Goal: Task Accomplishment & Management: Manage account settings

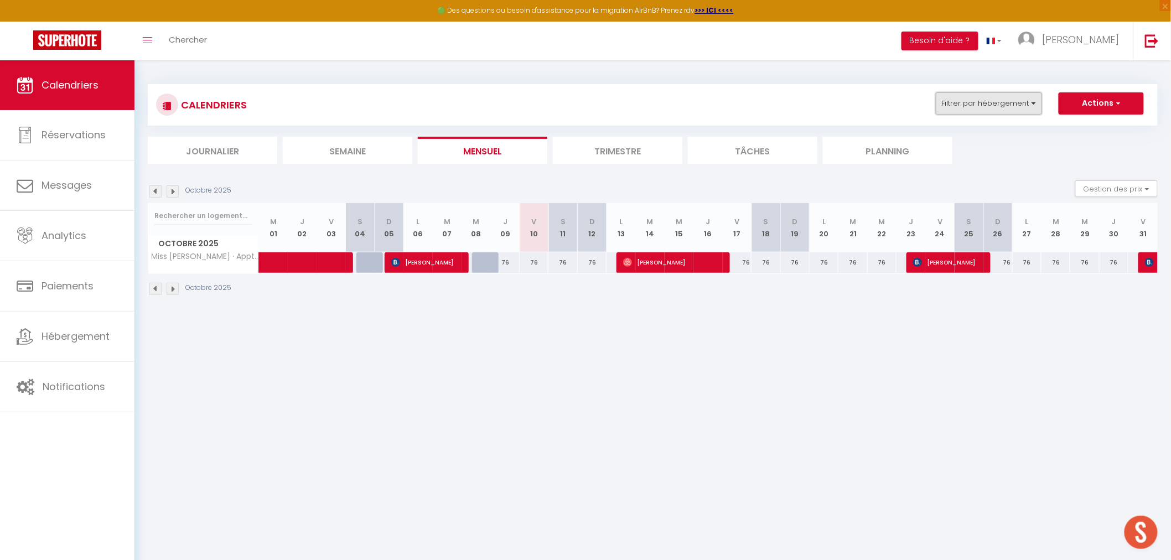
click at [1031, 101] on button "Filtrer par hébergement" at bounding box center [989, 103] width 106 height 22
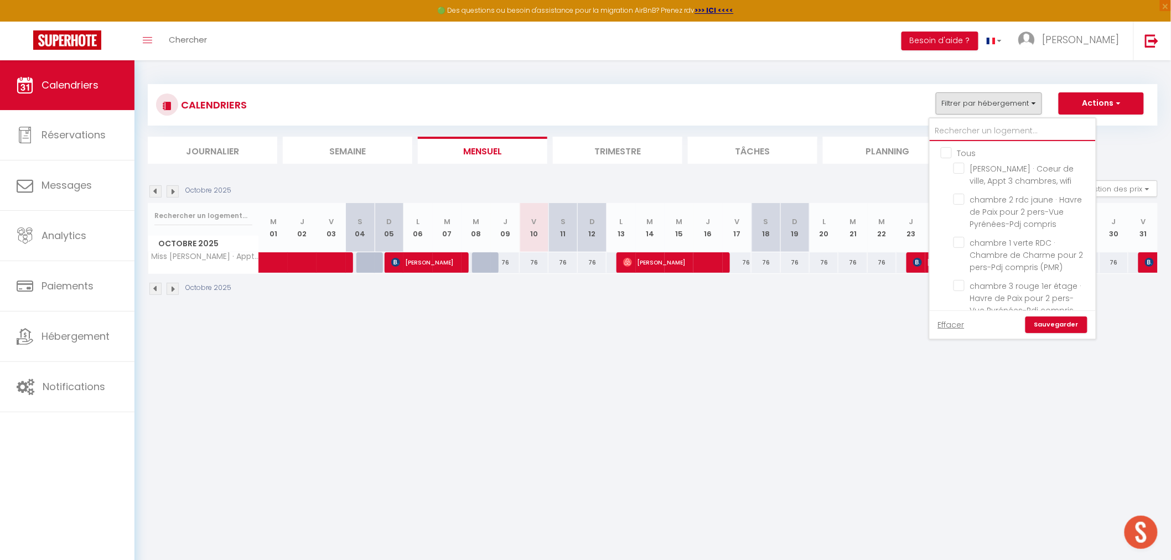
click at [954, 126] on input "text" at bounding box center [1013, 131] width 166 height 20
type input "L"
checkbox input "false"
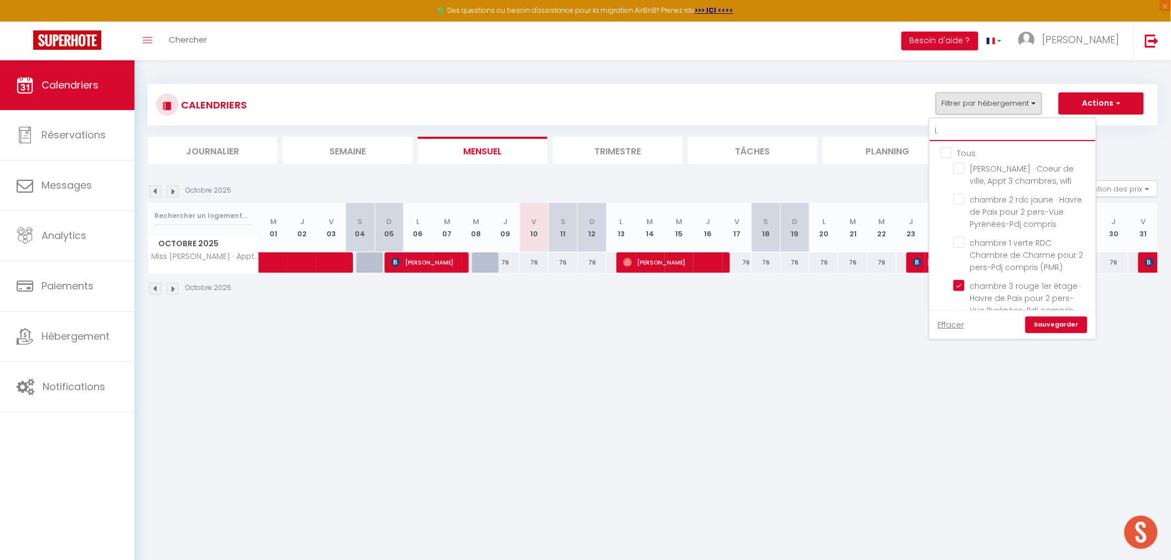
checkbox input "true"
checkbox input "false"
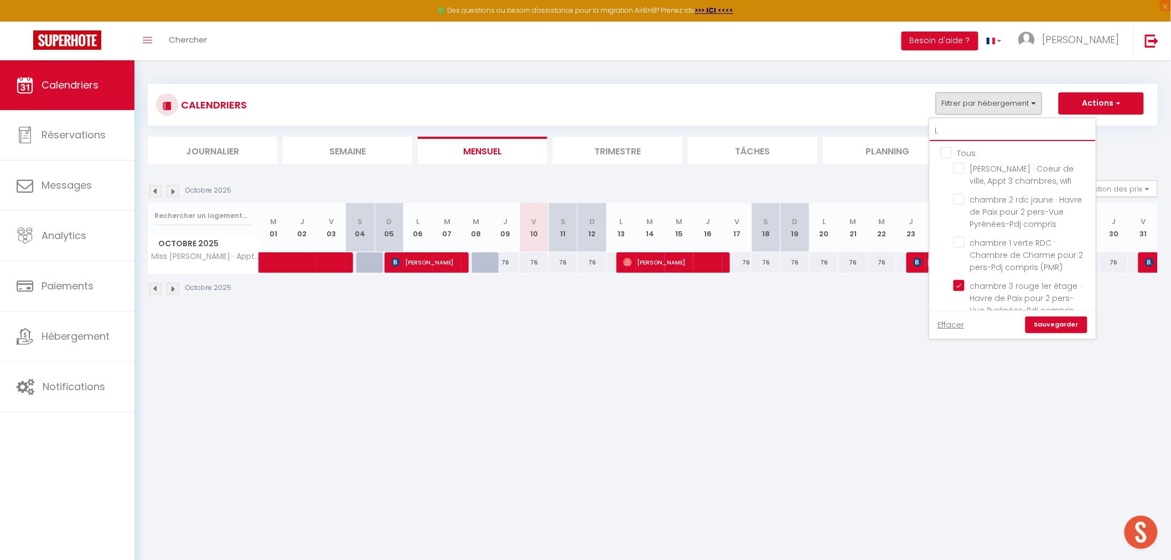
checkbox input "false"
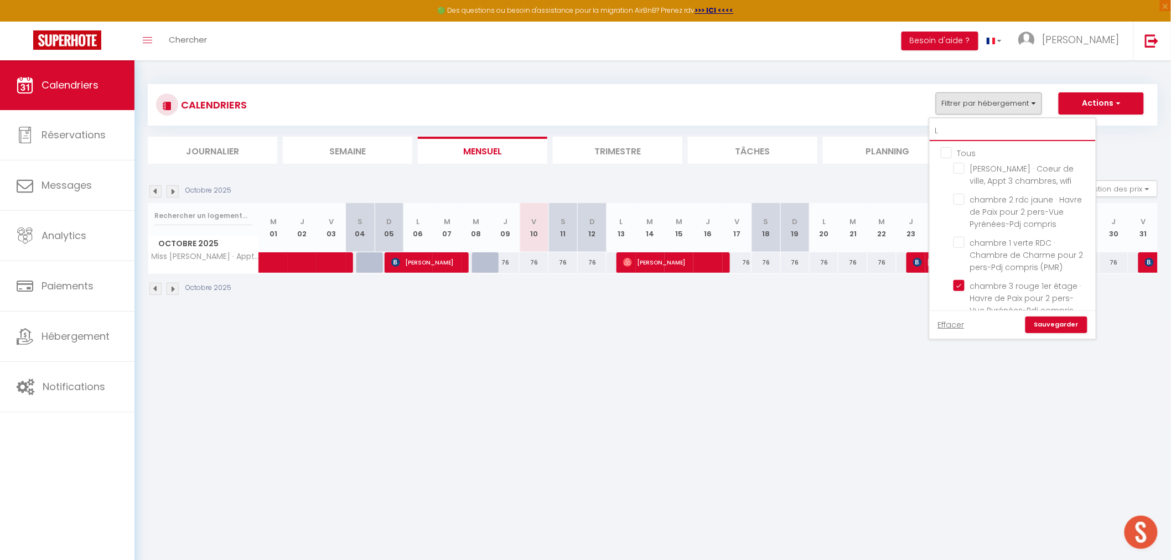
checkbox input "false"
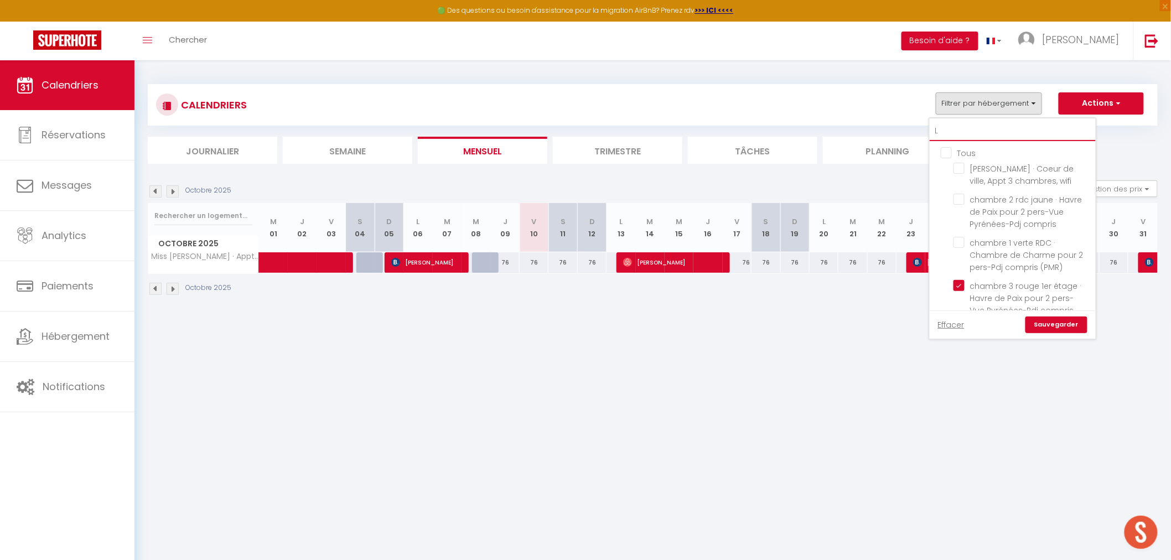
checkbox input "false"
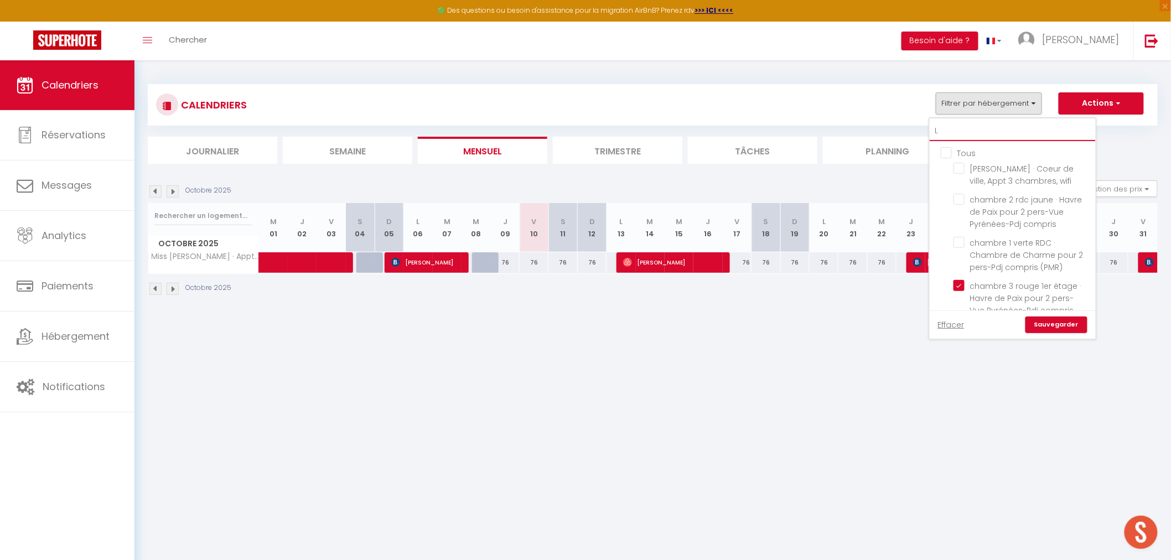
checkbox input "false"
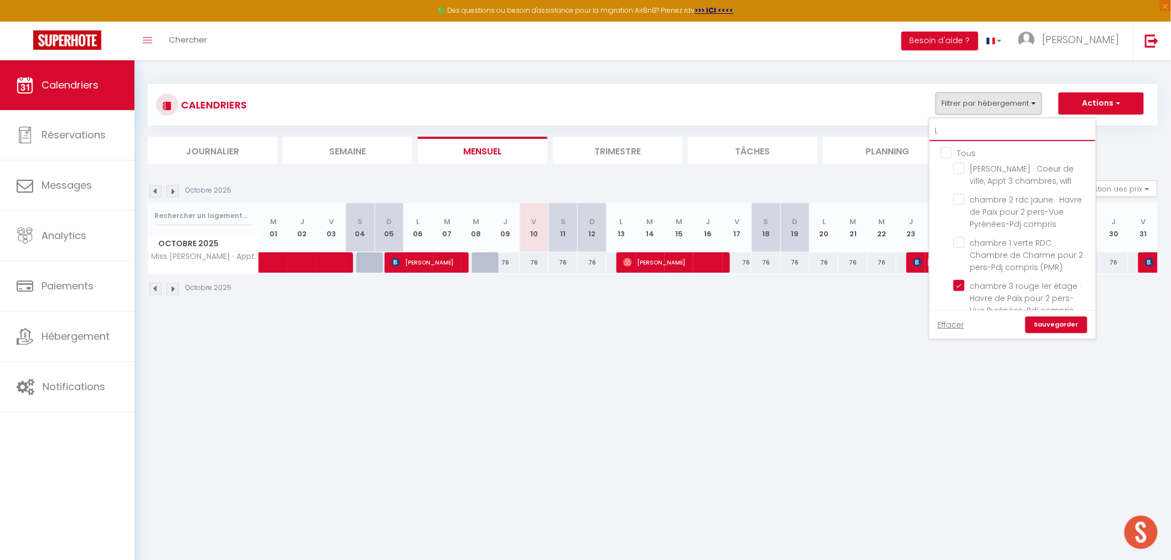
checkbox input "false"
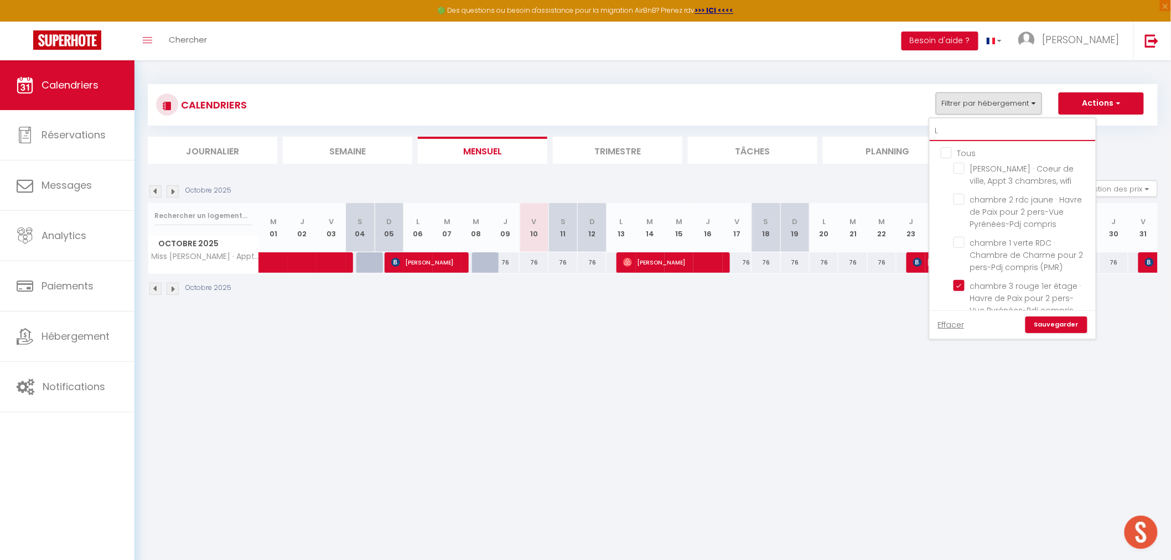
checkbox input "false"
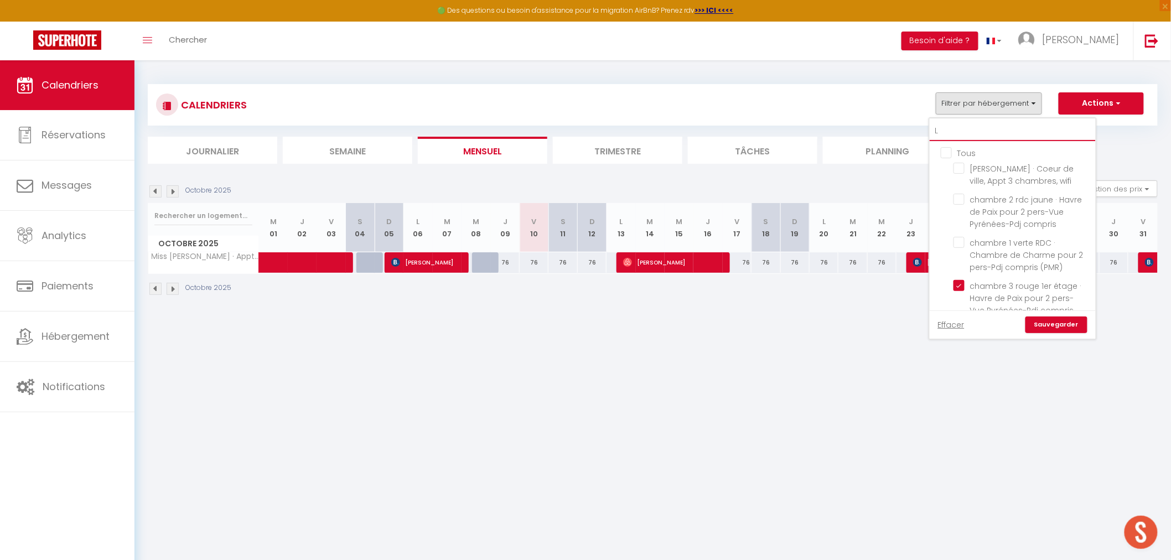
checkbox input "false"
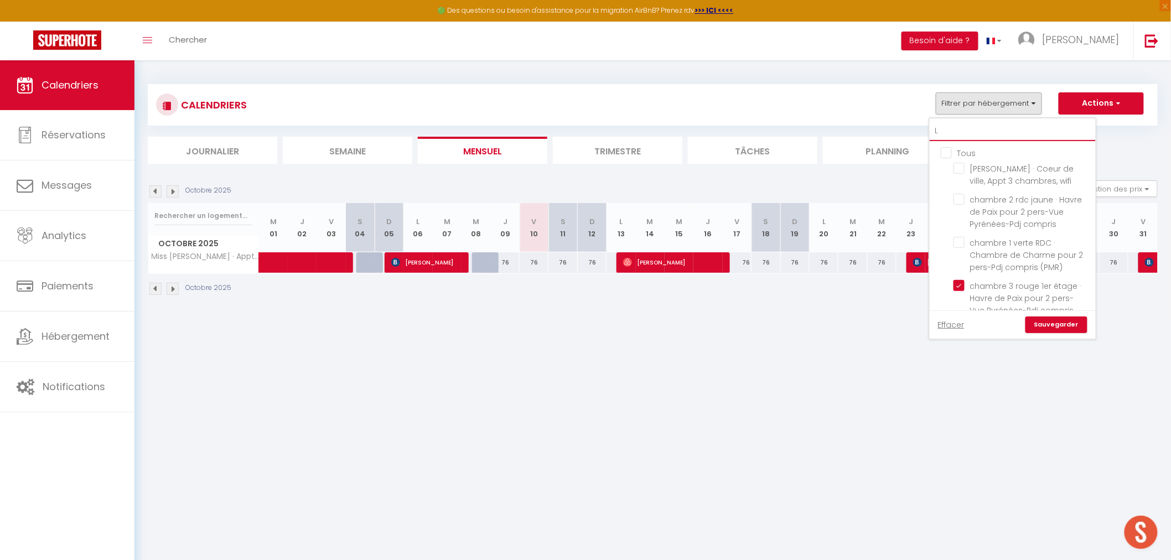
checkbox input "false"
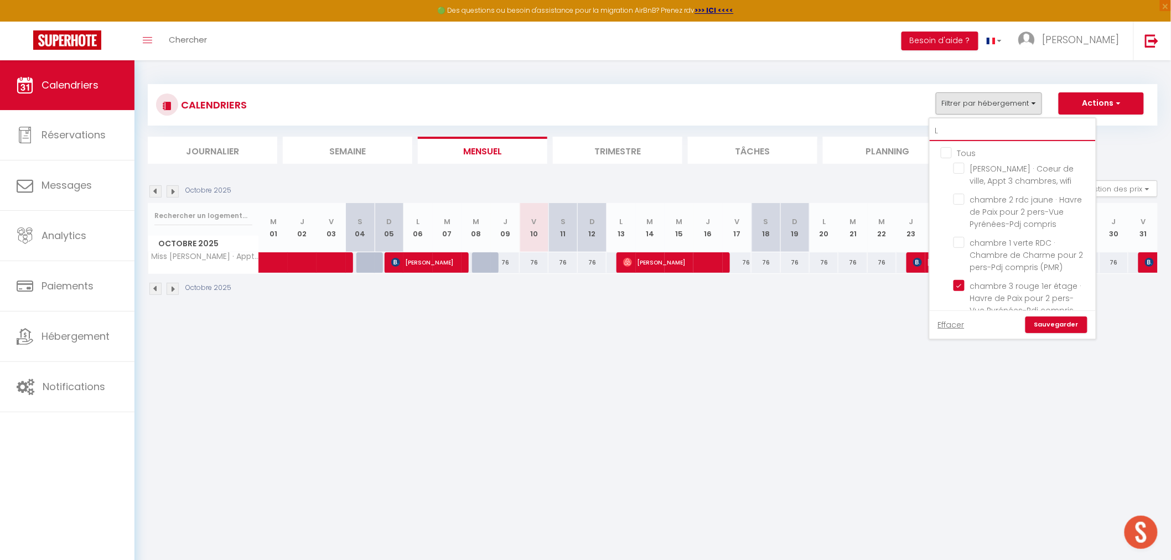
checkbox input "false"
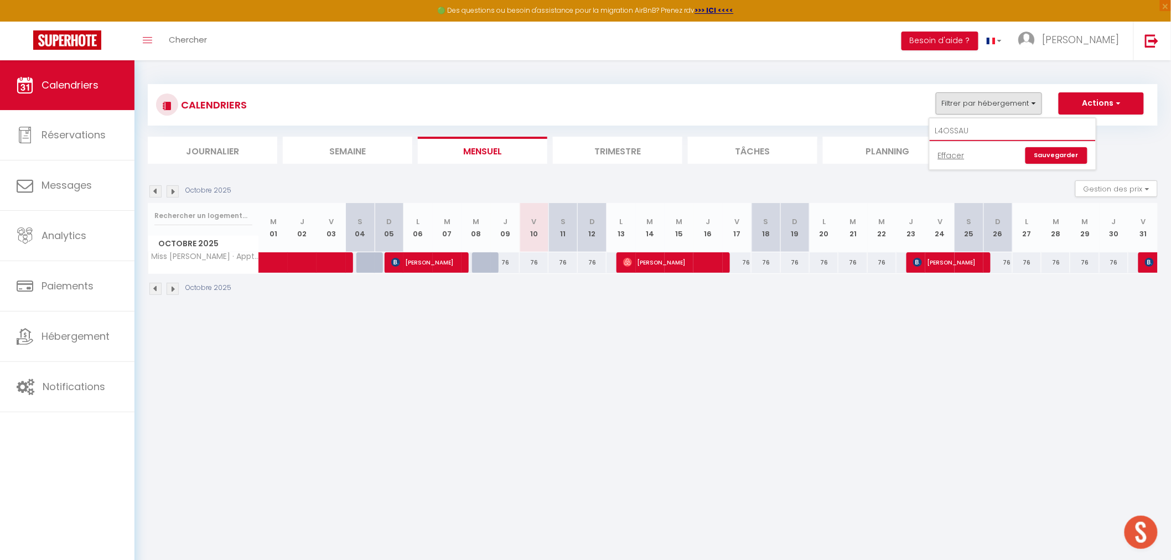
click at [947, 130] on input "L4OSSAU" at bounding box center [1013, 131] width 166 height 20
type input "L OSSAU"
click at [1061, 151] on link "Sauvegarder" at bounding box center [1057, 155] width 62 height 17
click at [1037, 108] on button "Filtrer par hébergement" at bounding box center [989, 103] width 106 height 22
click at [958, 155] on link "Effacer" at bounding box center [951, 155] width 27 height 12
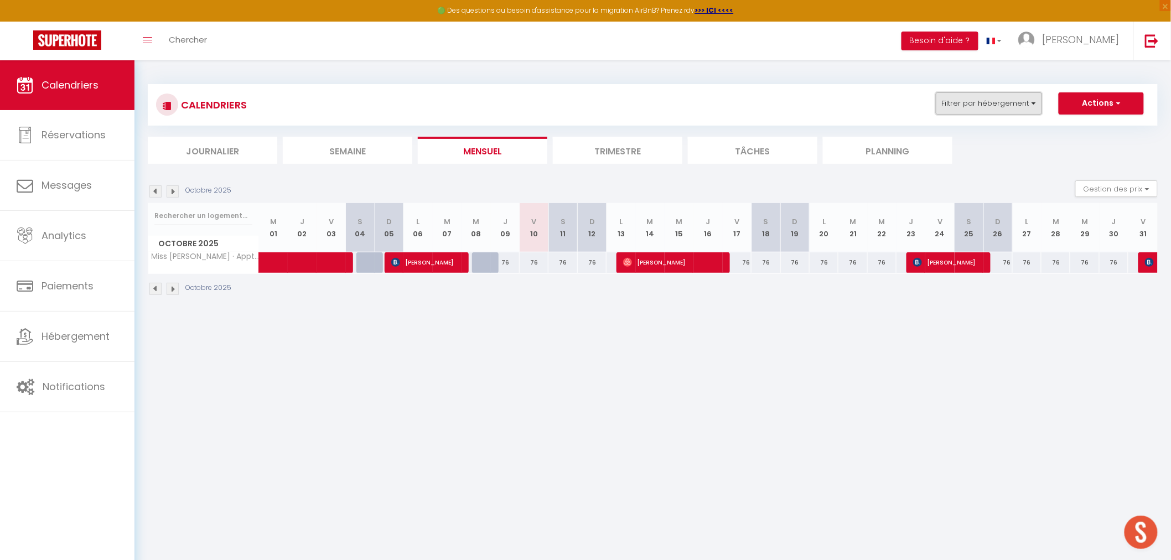
click at [955, 110] on button "Filtrer par hébergement" at bounding box center [989, 103] width 106 height 22
drag, startPoint x: 974, startPoint y: 124, endPoint x: 936, endPoint y: 122, distance: 38.2
click at [936, 122] on input "L OSSAU" at bounding box center [1013, 131] width 166 height 20
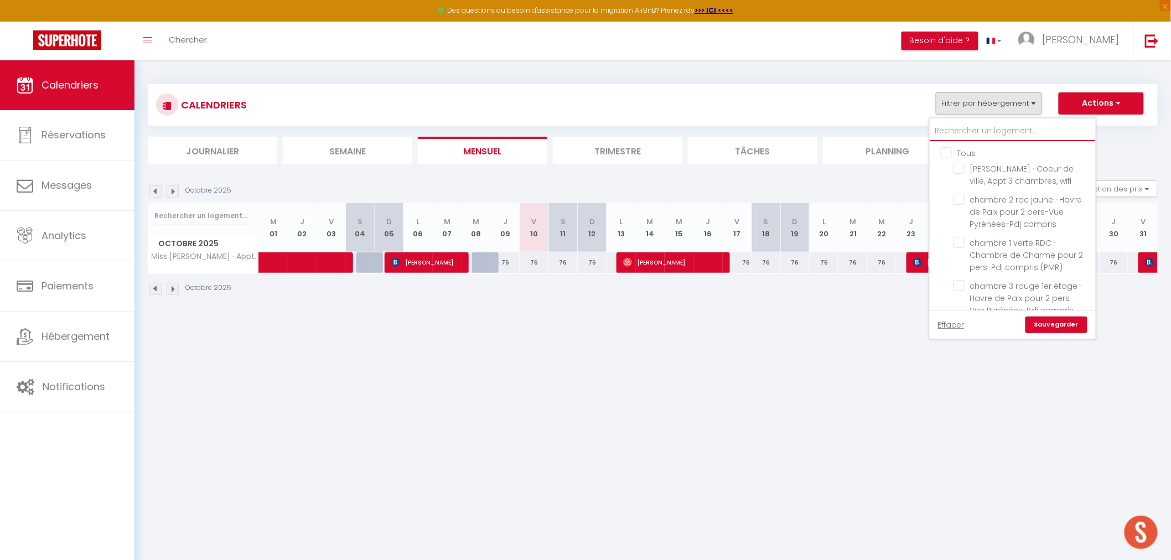
type input "O"
checkbox input "false"
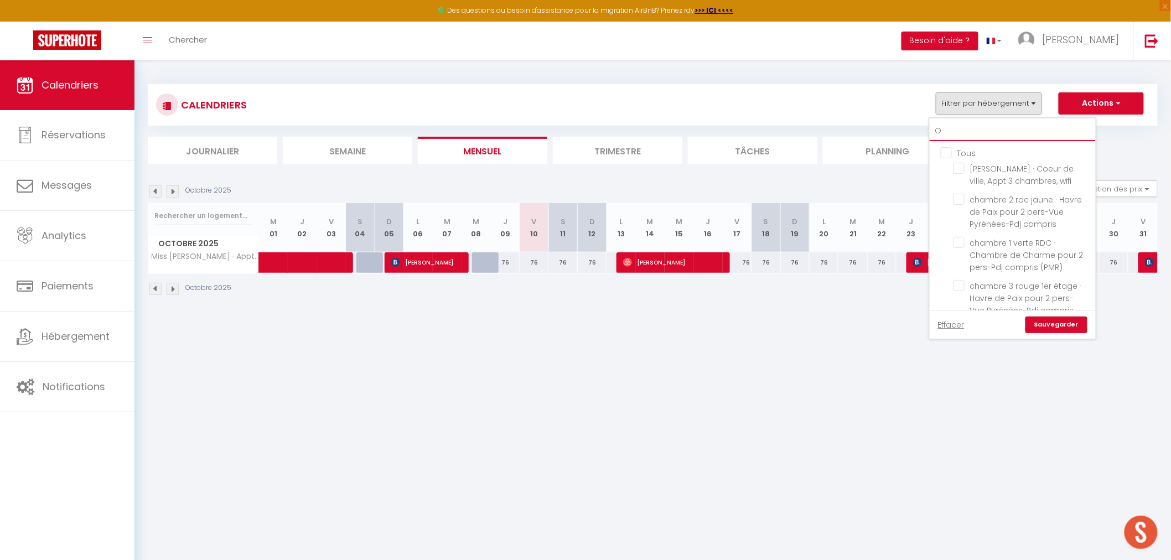
checkbox input "false"
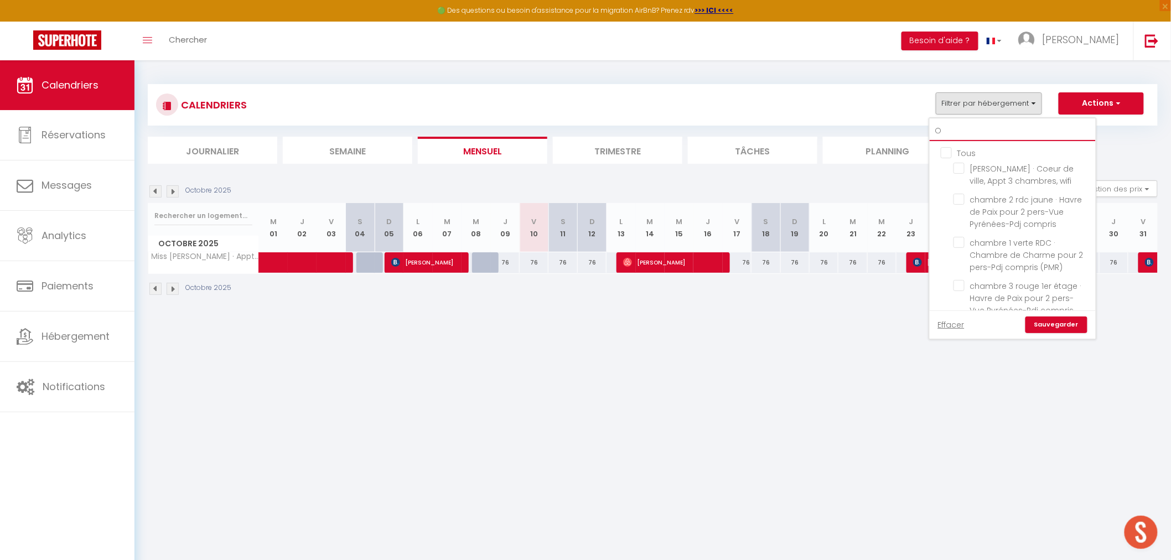
checkbox input "false"
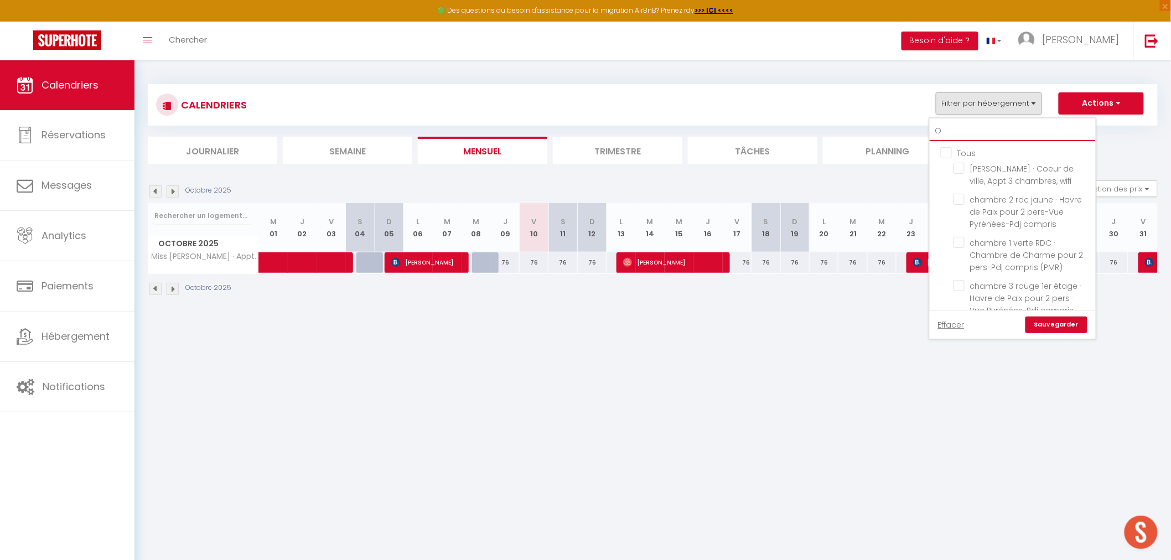
checkbox input "false"
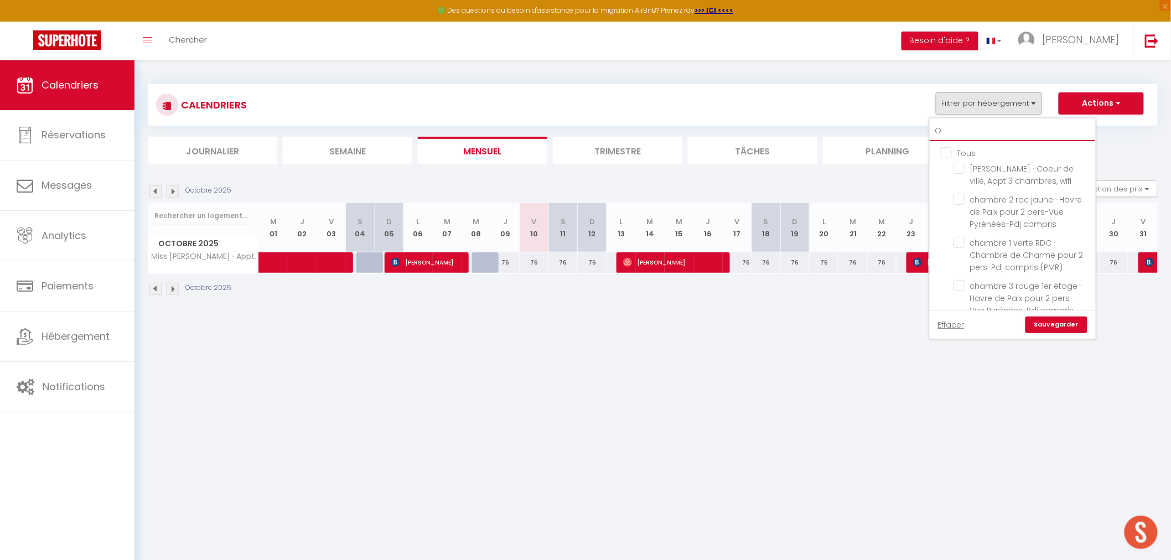
checkbox input "false"
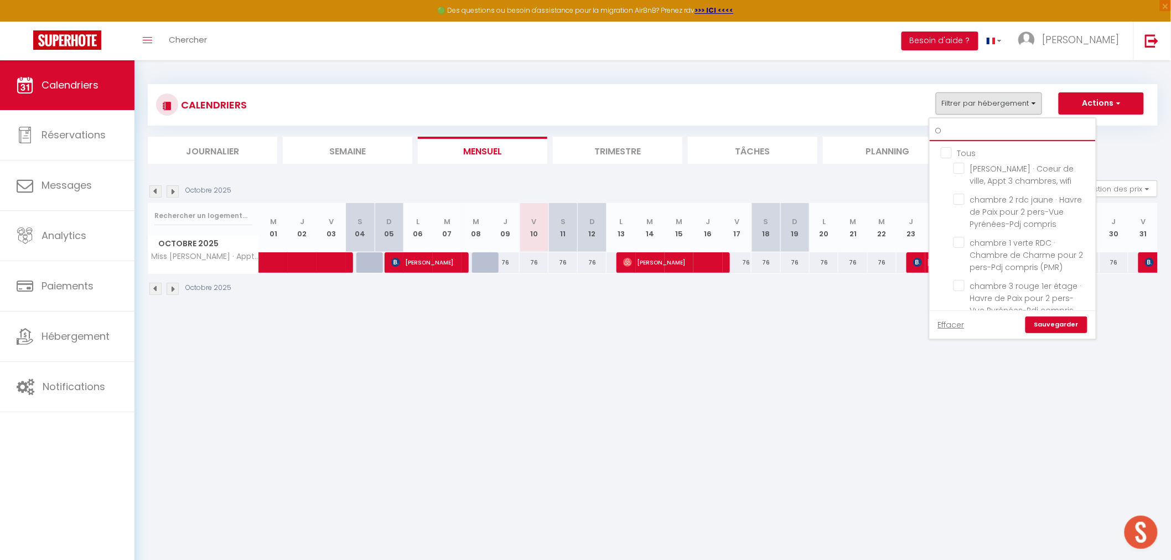
checkbox input "false"
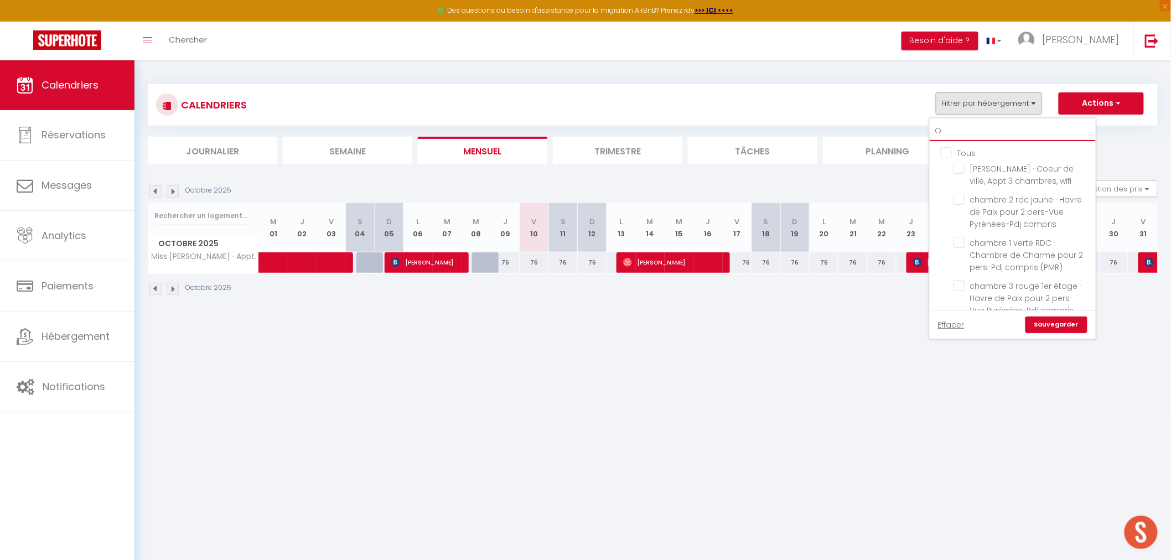
checkbox input "false"
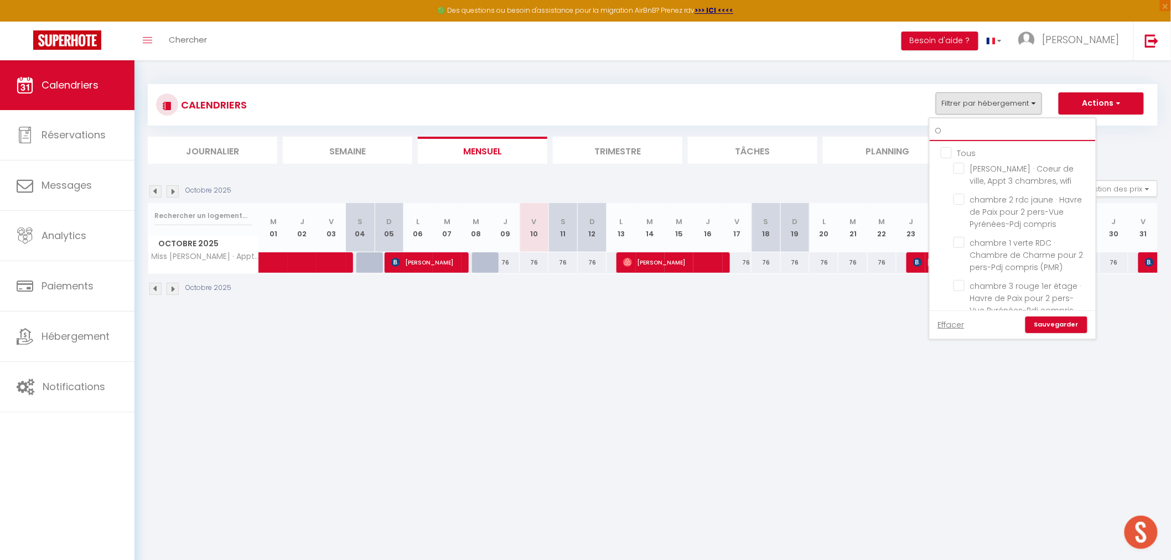
checkbox input "false"
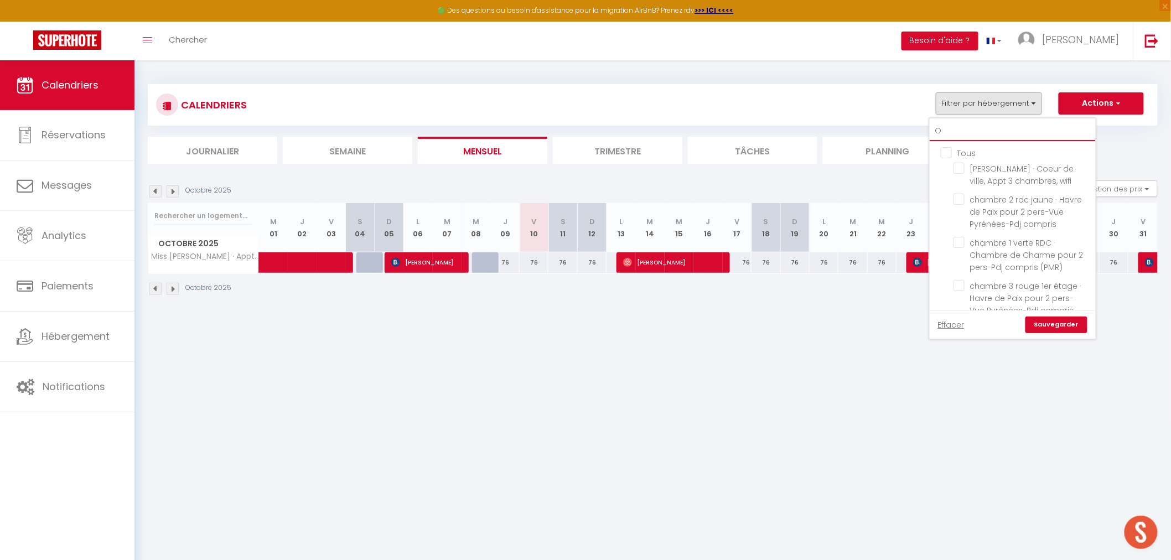
checkbox input "false"
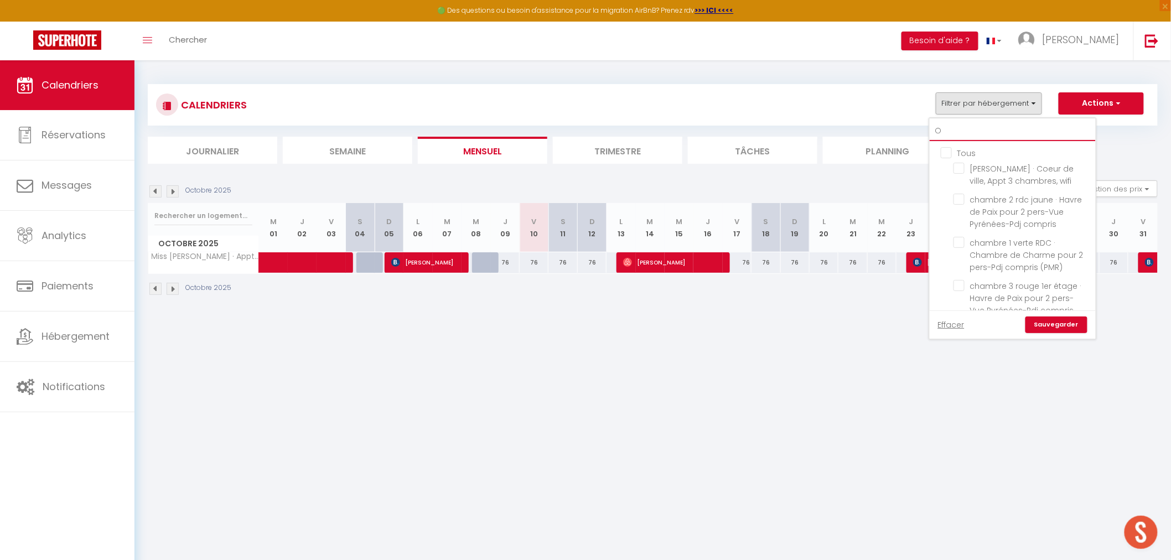
checkbox input "false"
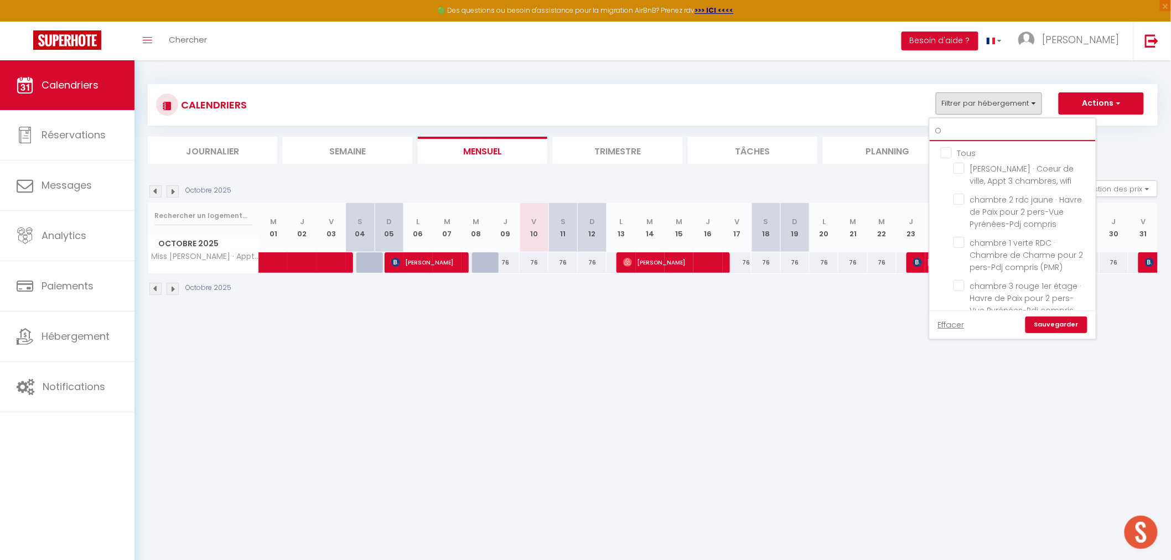
checkbox input "false"
type input "OS"
checkbox input "false"
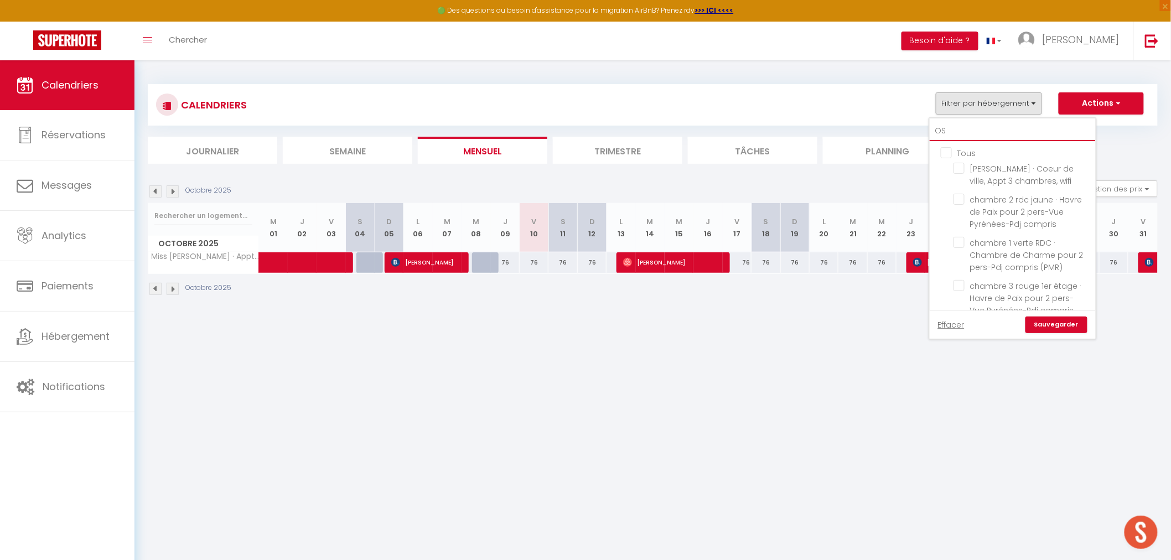
checkbox input "false"
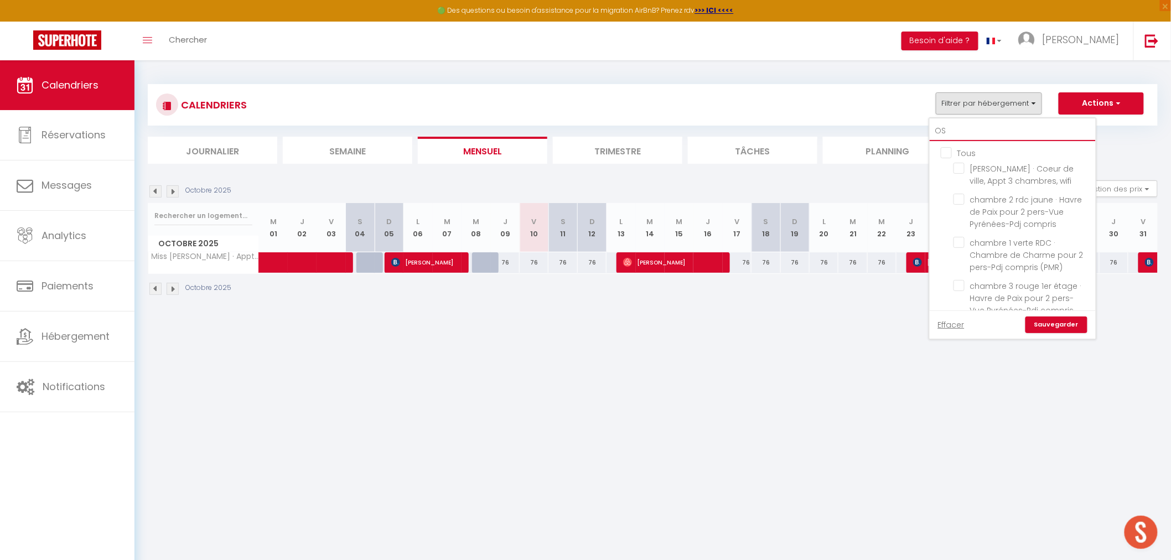
checkbox input "false"
type input "OSS"
checkbox input "false"
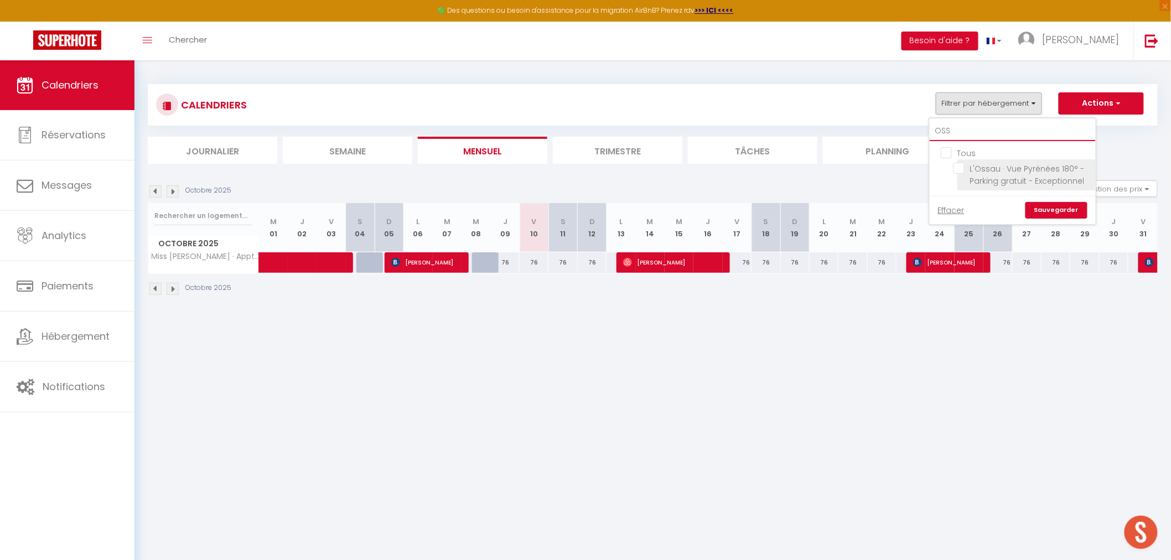
type input "OSS"
click at [963, 168] on input "L'Ossau · Vue Pyrénées 180° - Parking gratuit - Exceptionnel" at bounding box center [1023, 168] width 138 height 11
checkbox input "true"
click at [1054, 205] on link "Sauvegarder" at bounding box center [1057, 210] width 62 height 17
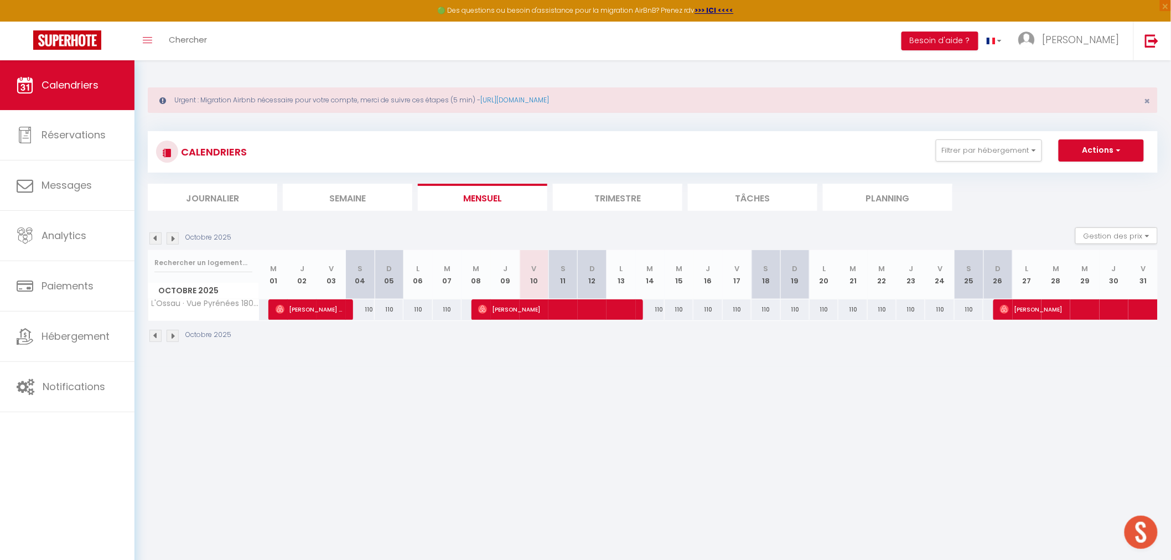
click at [657, 308] on div "110" at bounding box center [650, 309] width 29 height 20
type input "110"
type input "[DATE]"
type input "Mer 15 Octobre 2025"
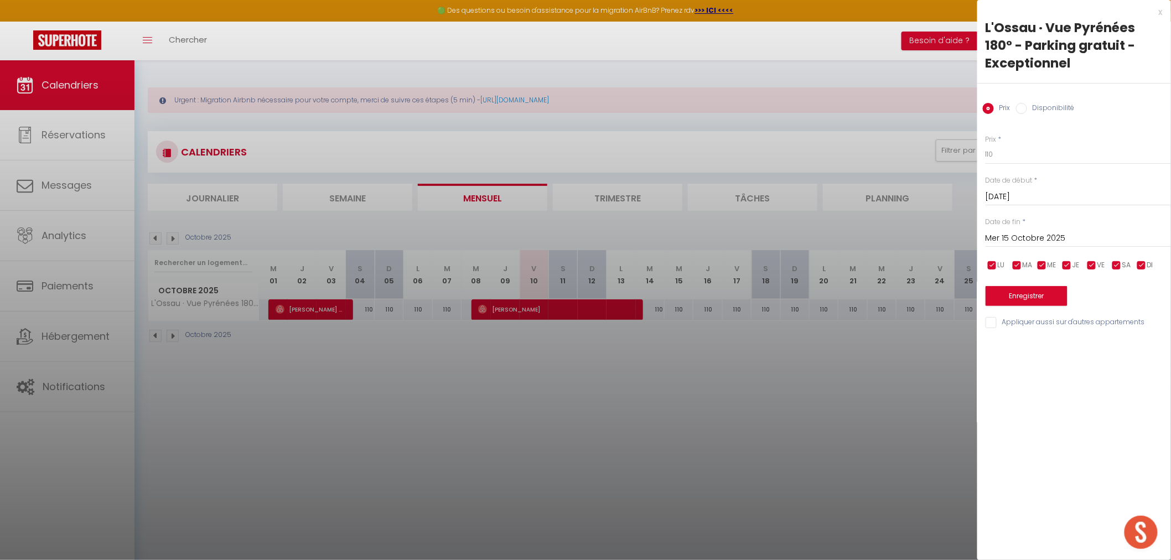
click at [1031, 109] on label "Disponibilité" at bounding box center [1051, 109] width 48 height 12
click at [1027, 109] on input "Disponibilité" at bounding box center [1021, 108] width 11 height 11
radio input "true"
radio input "false"
click at [1016, 152] on select "Disponible Indisponible" at bounding box center [1078, 154] width 185 height 21
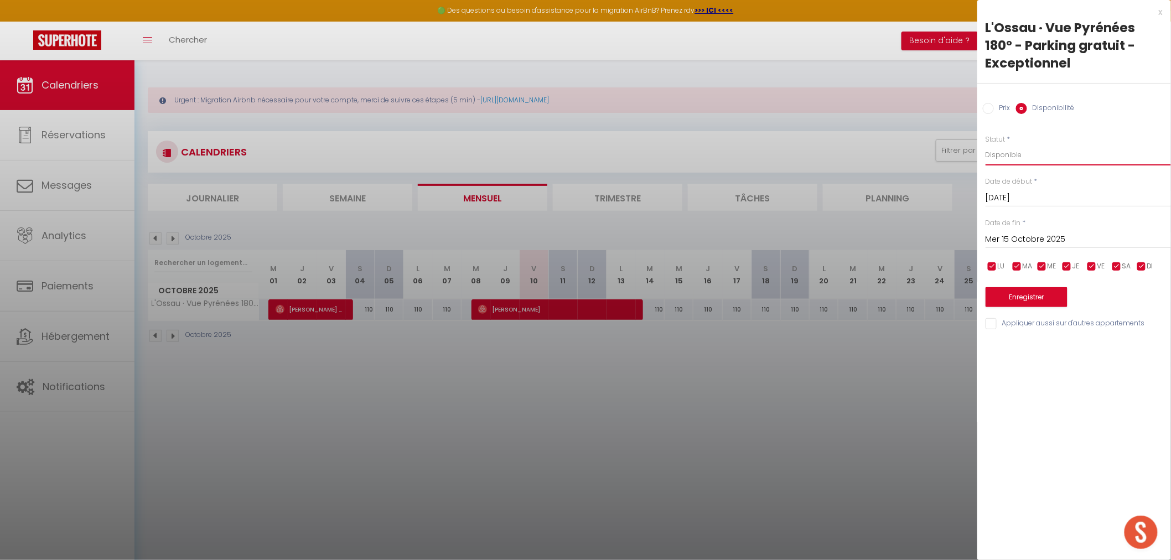
select select "0"
click at [986, 144] on select "Disponible Indisponible" at bounding box center [1078, 154] width 185 height 21
click at [1036, 236] on input "Mer 15 Octobre 2025" at bounding box center [1078, 239] width 185 height 14
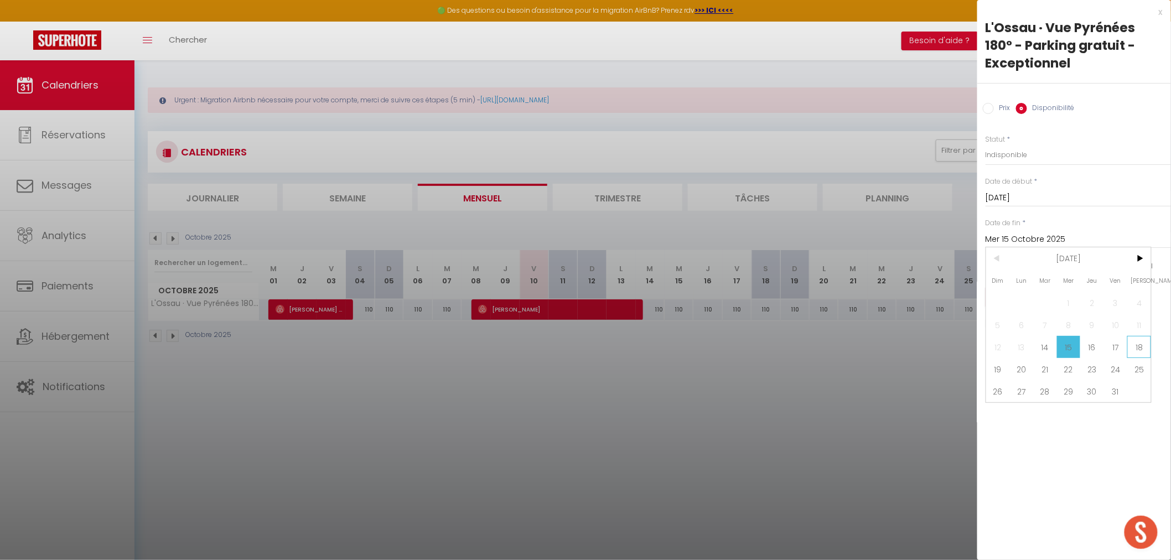
click at [1142, 344] on span "18" at bounding box center [1140, 347] width 24 height 22
type input "Sam 18 Octobre 2025"
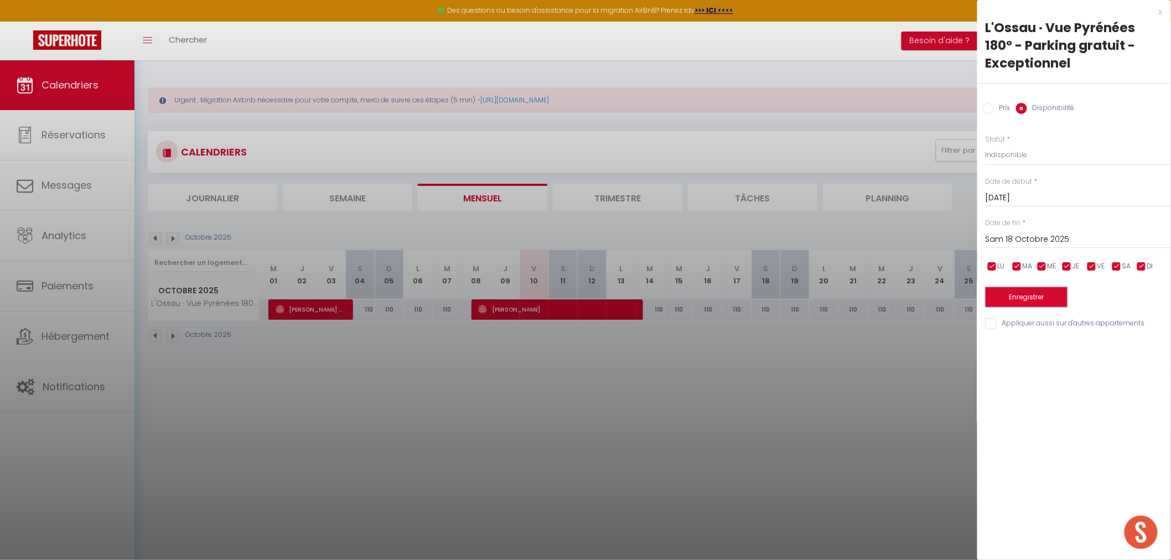
click at [1048, 299] on button "Enregistrer" at bounding box center [1027, 297] width 82 height 20
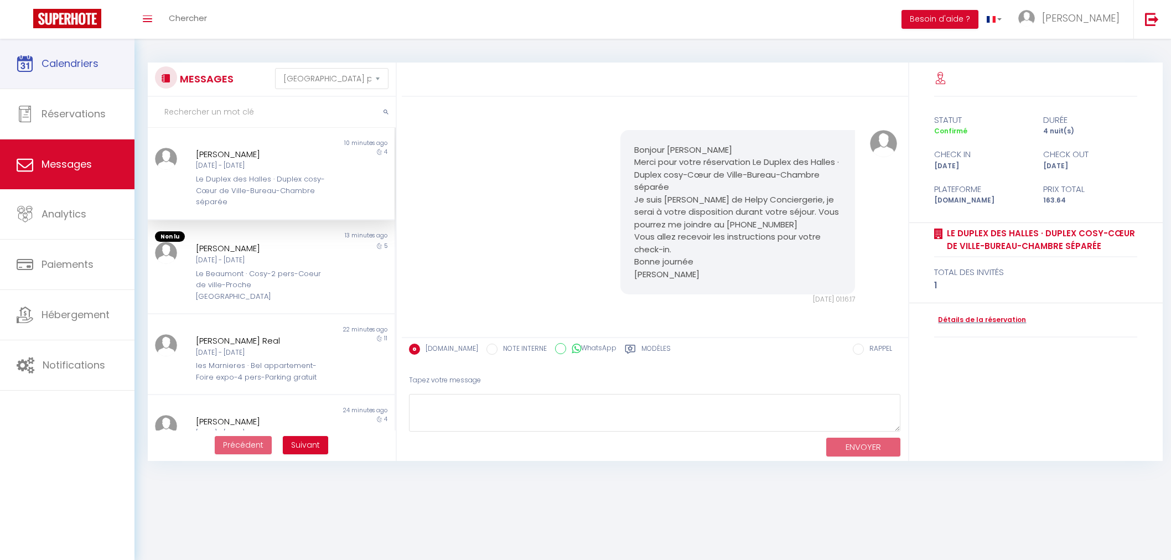
select select "message"
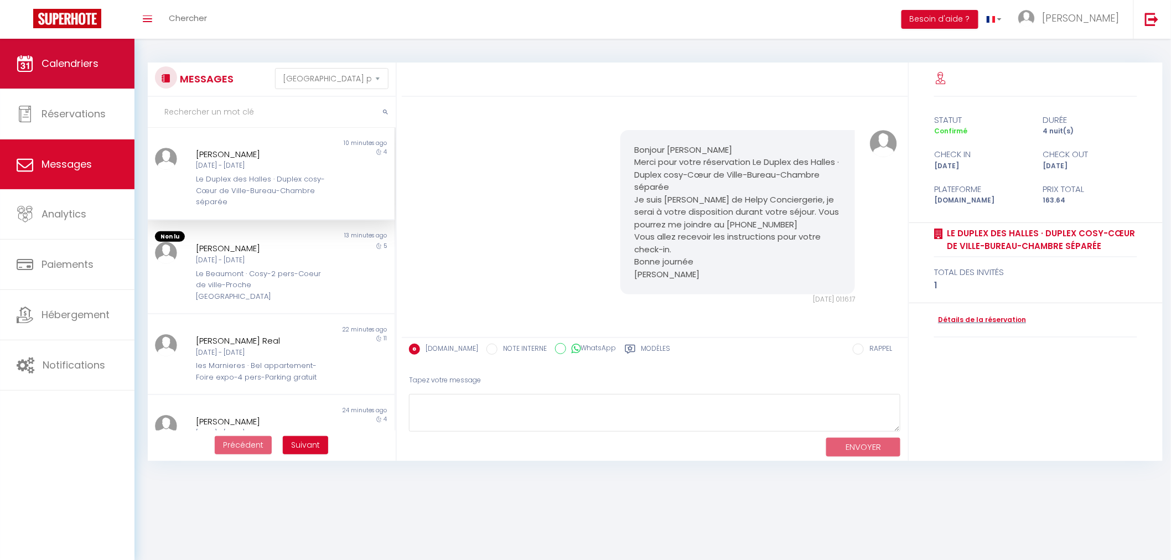
scroll to position [1045, 0]
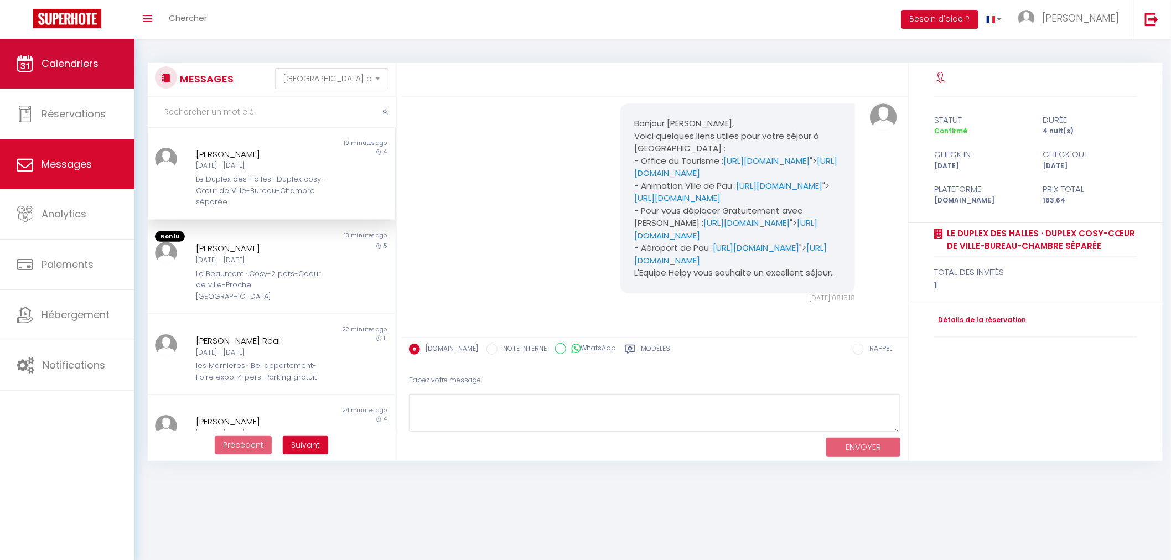
click at [65, 65] on span "Calendriers" at bounding box center [70, 63] width 57 height 14
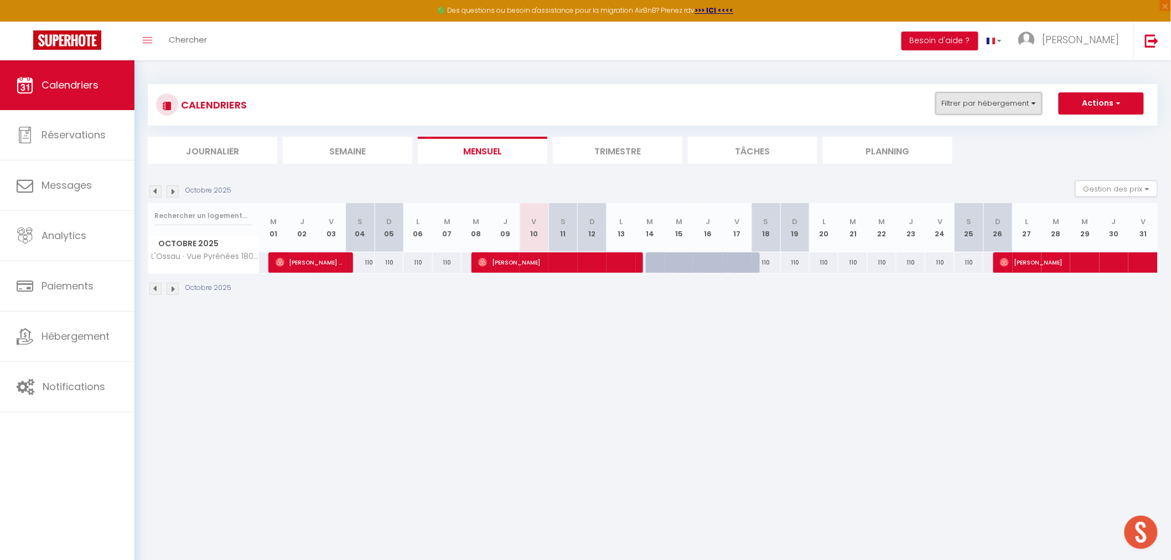
click at [1034, 103] on button "Filtrer par hébergement" at bounding box center [989, 103] width 106 height 22
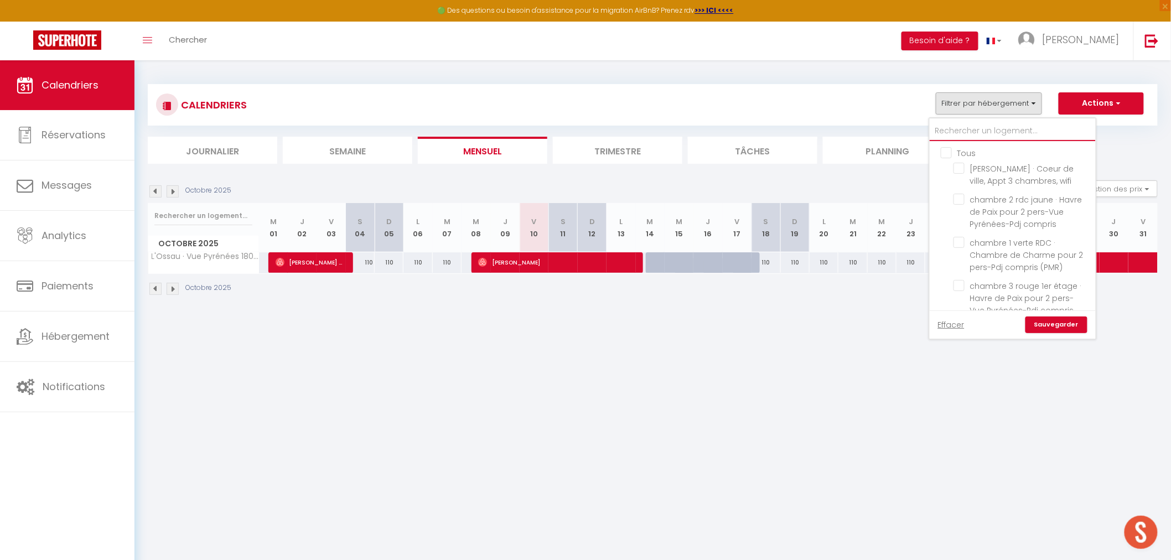
click at [963, 125] on input "text" at bounding box center [1013, 131] width 166 height 20
type input "L"
checkbox input "false"
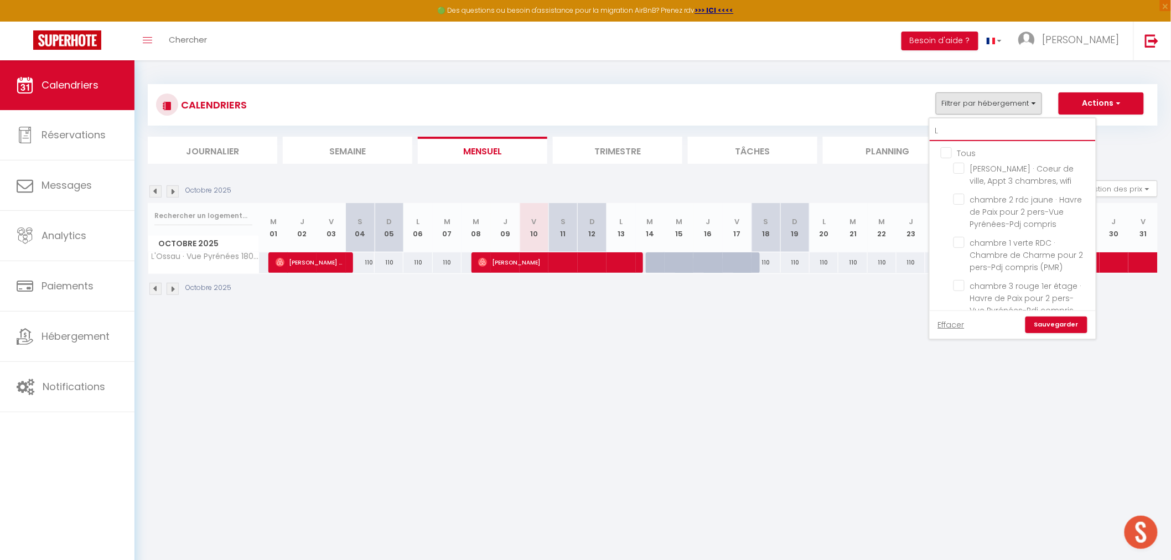
checkbox input "false"
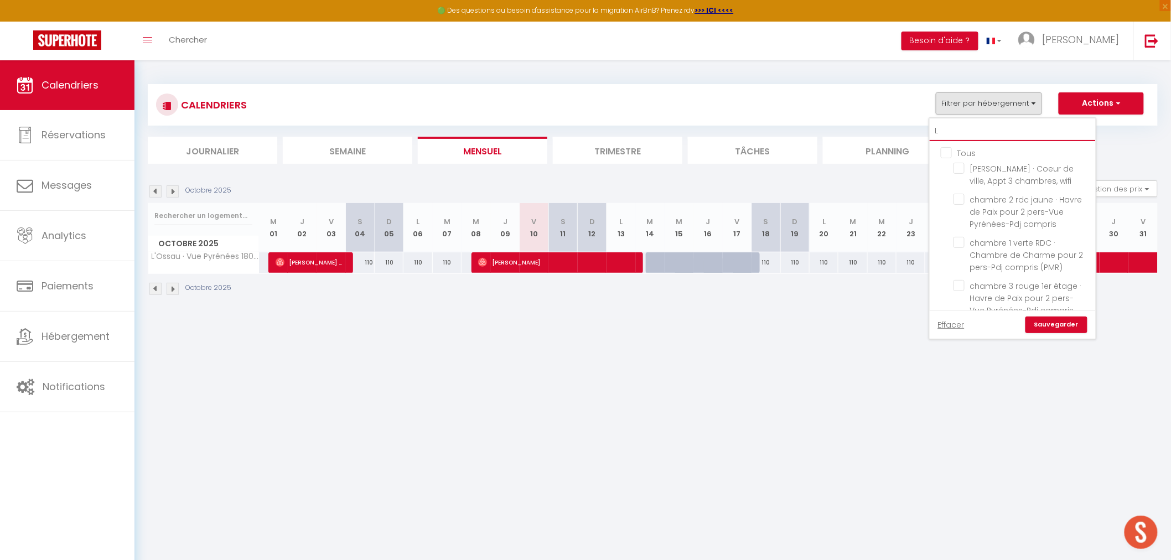
checkbox input "false"
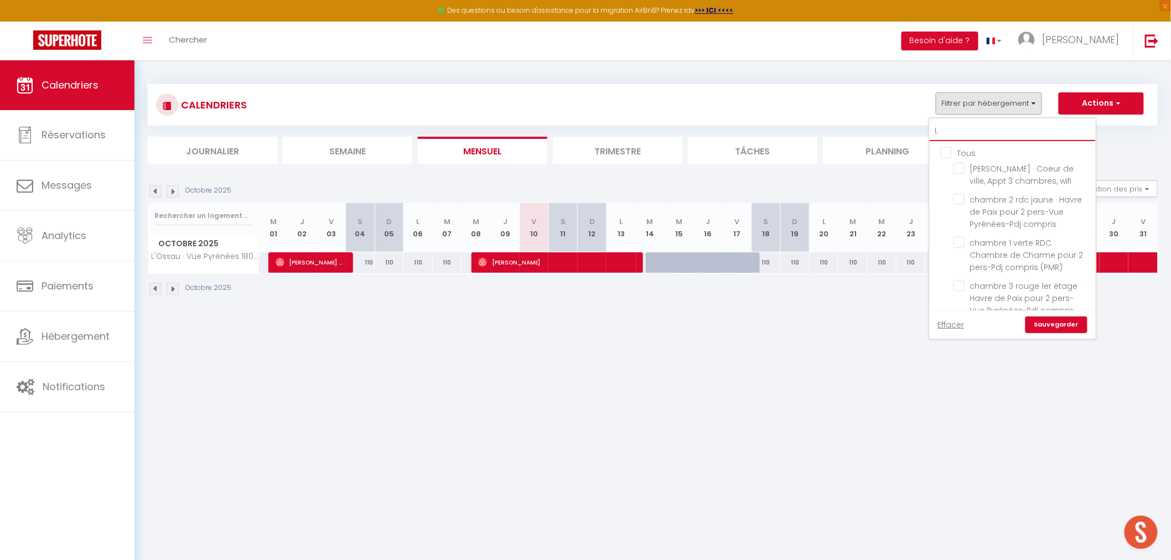
checkbox input "false"
checkbox input "true"
checkbox input "false"
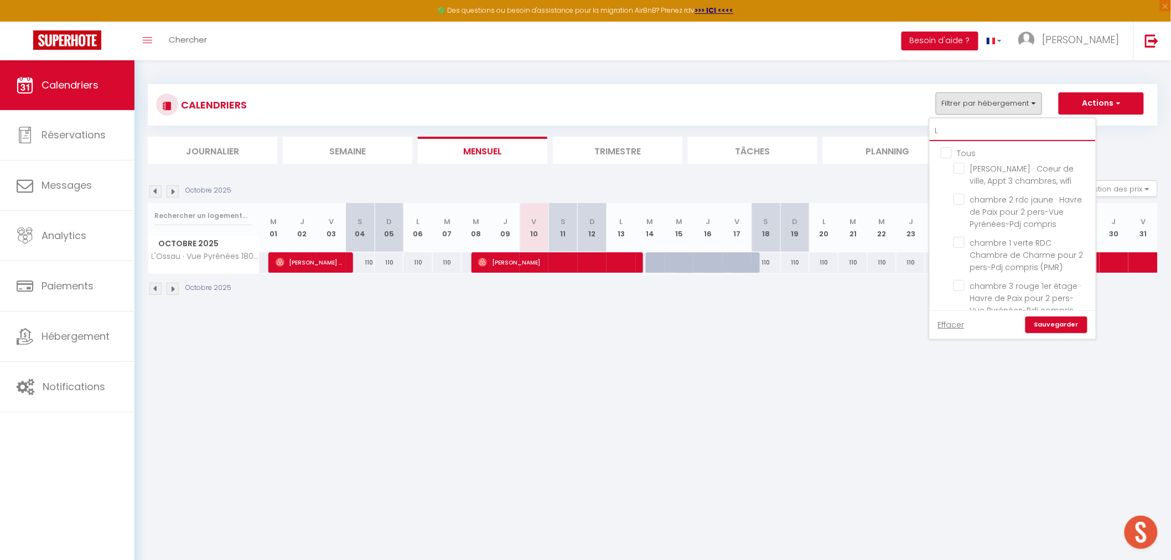
checkbox input "false"
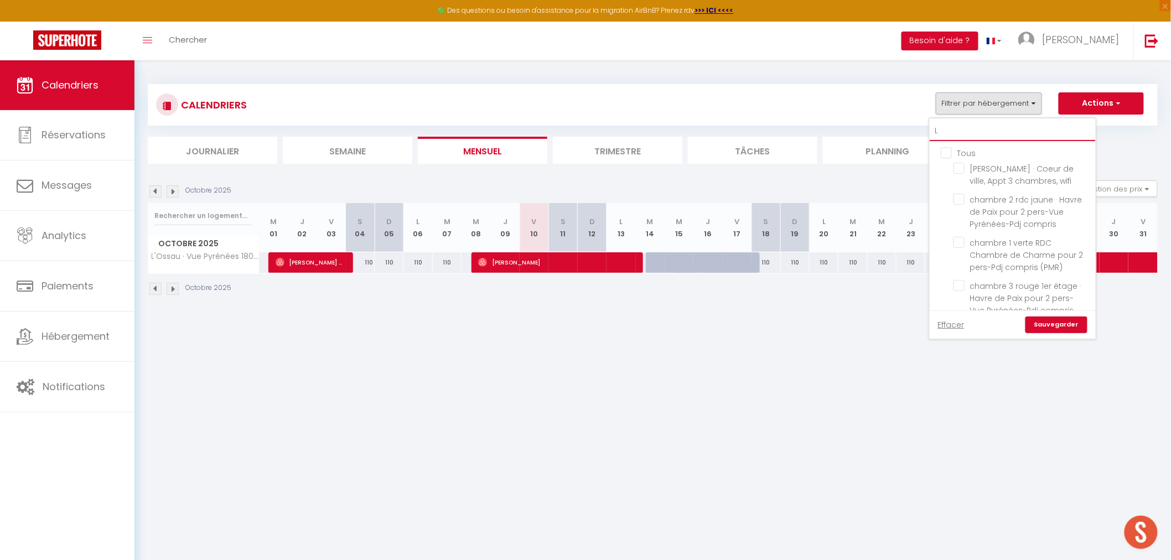
checkbox input "false"
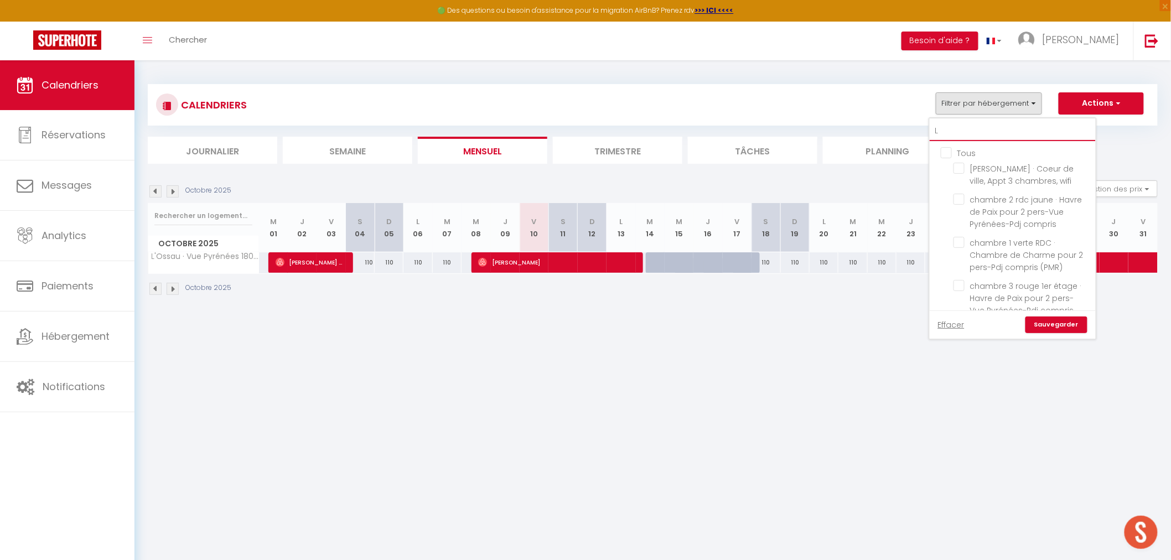
checkbox input "false"
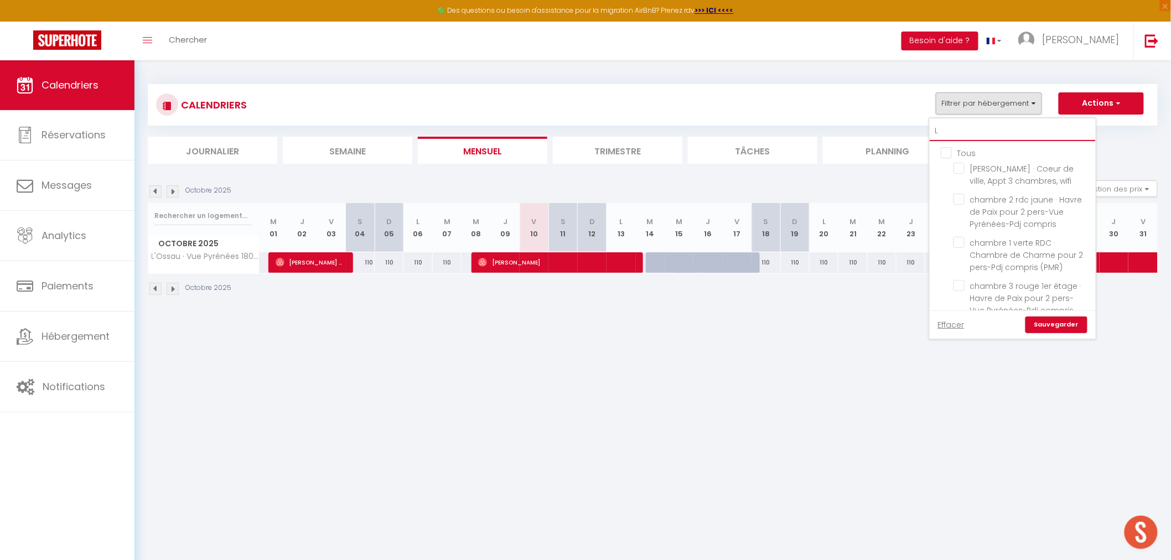
checkbox input "false"
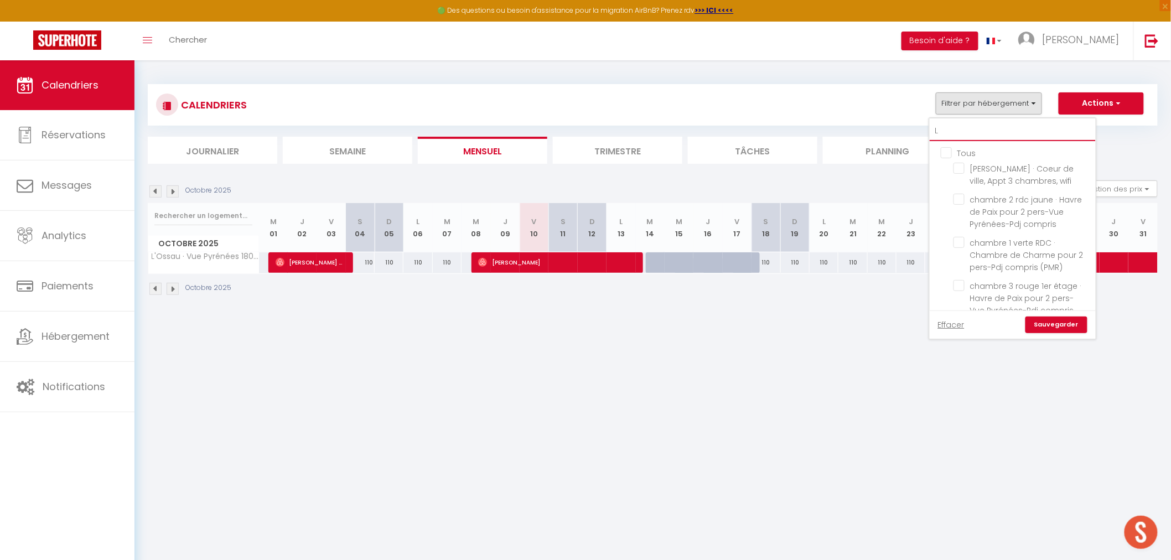
checkbox input "false"
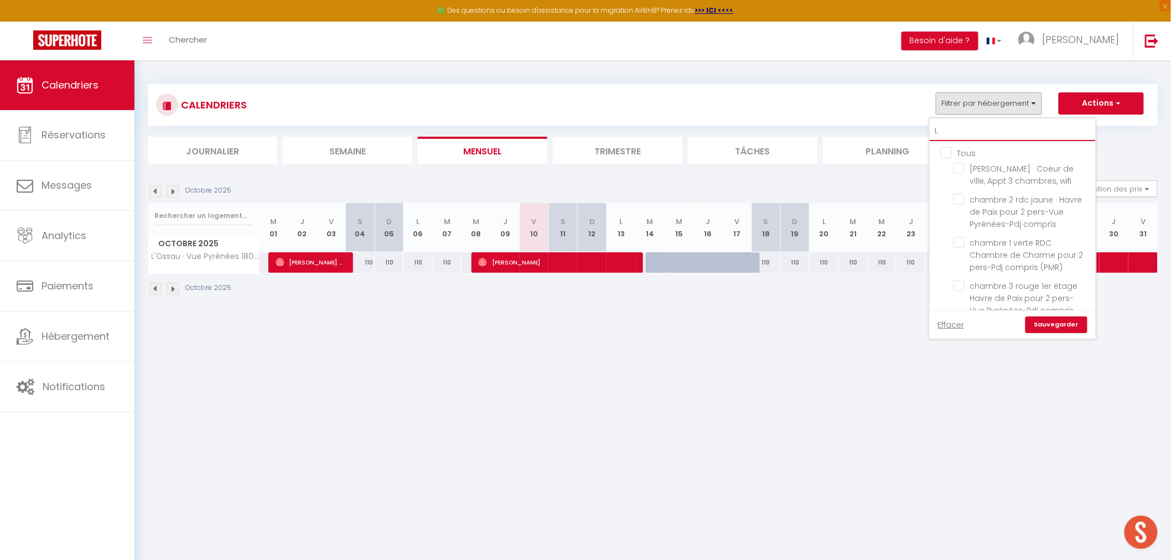
checkbox input "false"
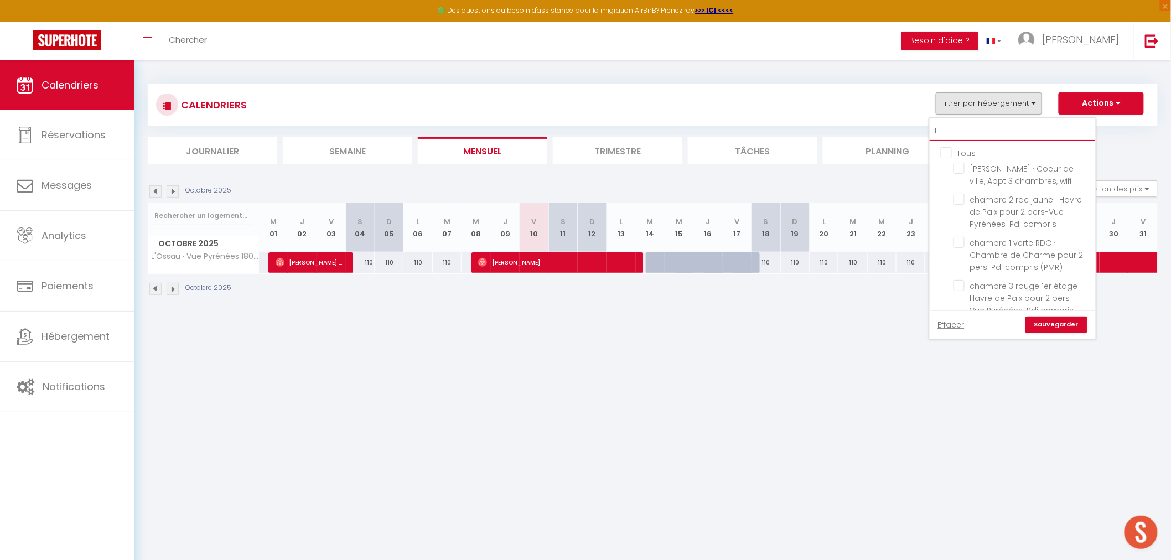
checkbox input "false"
type input "LE"
checkbox input "false"
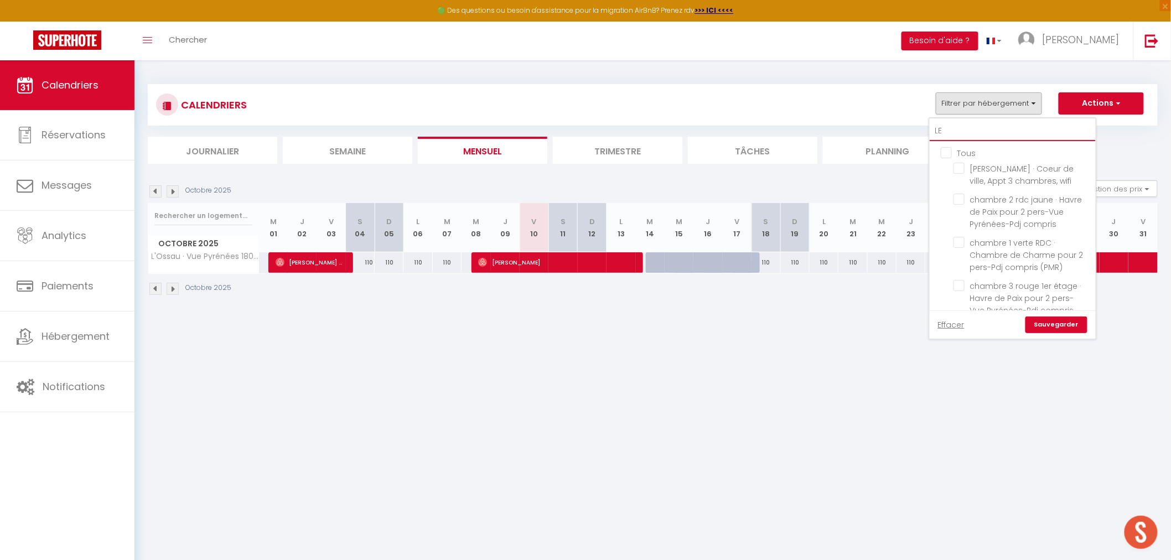
checkbox input "false"
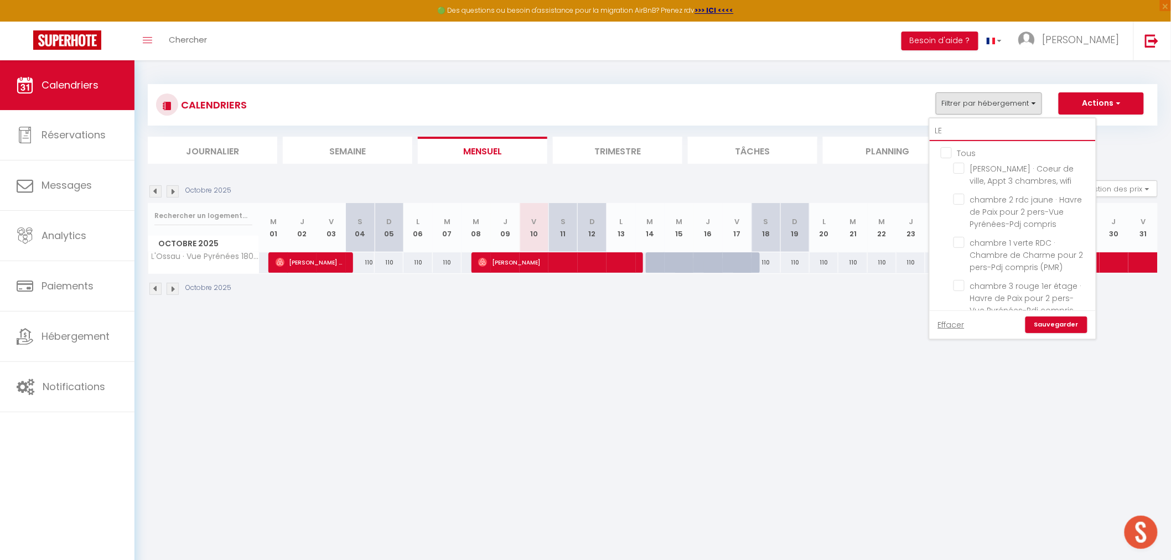
checkbox input "false"
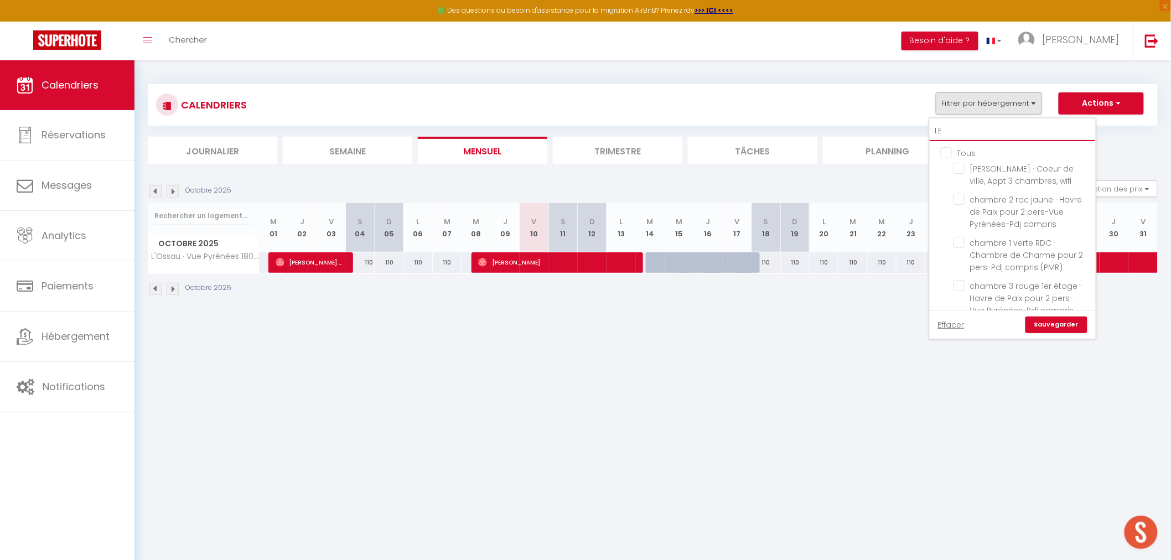
checkbox input "false"
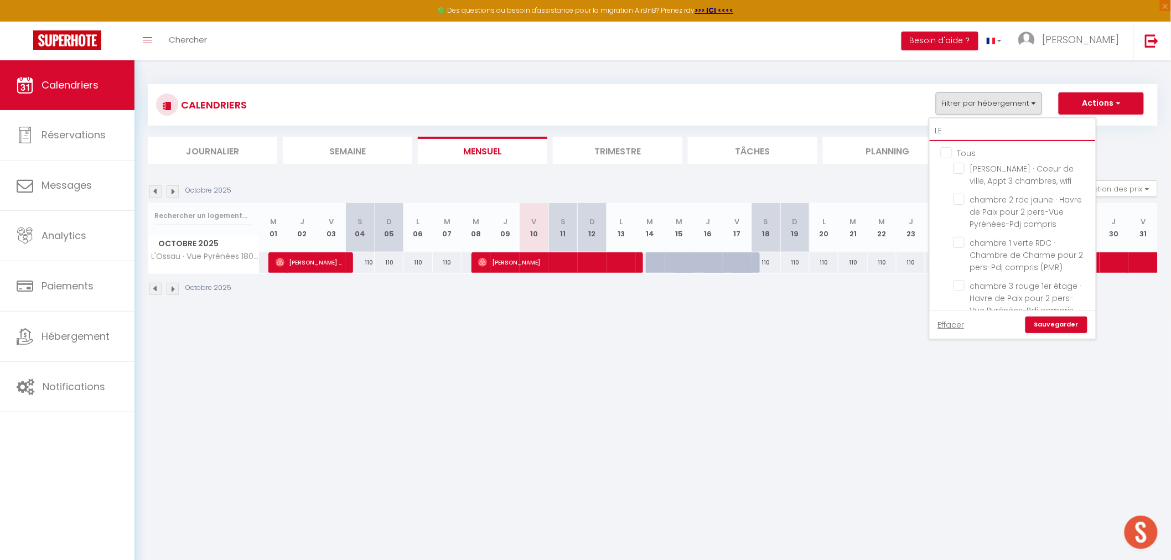
checkbox input "false"
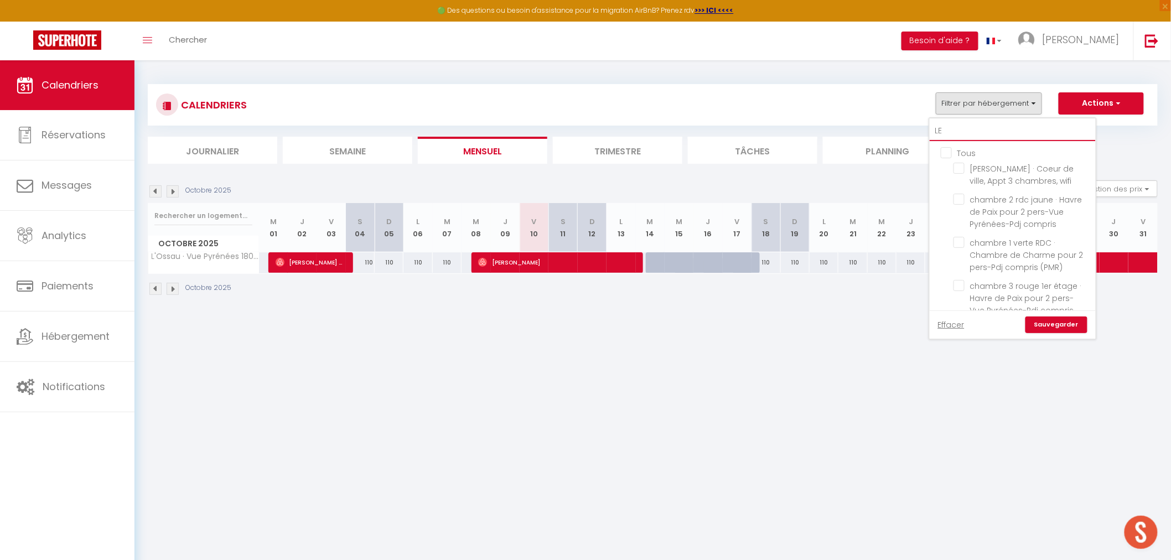
checkbox input "false"
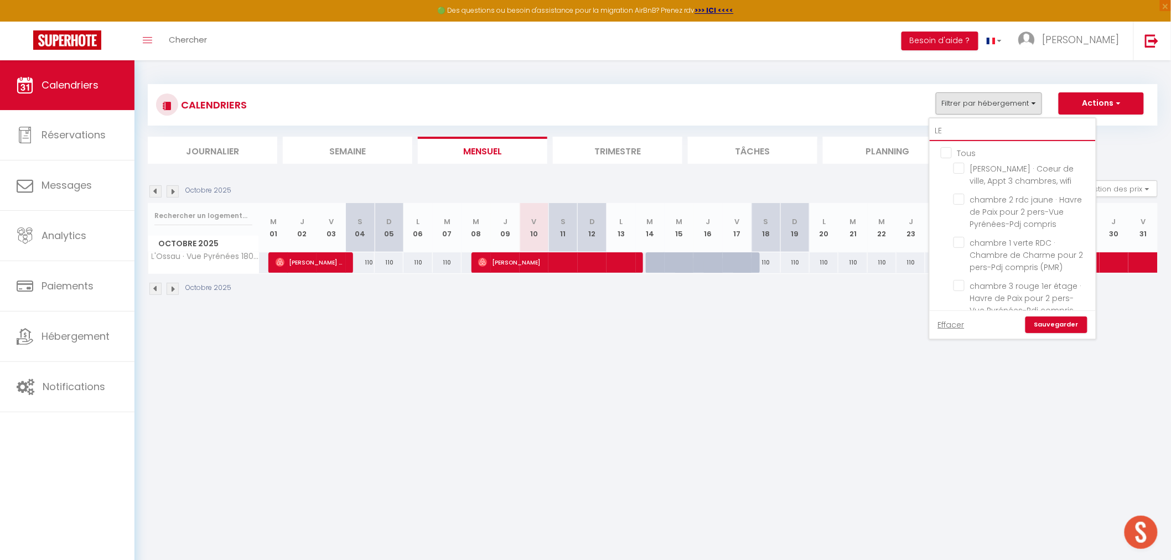
checkbox input "false"
type input "LES"
checkbox input "false"
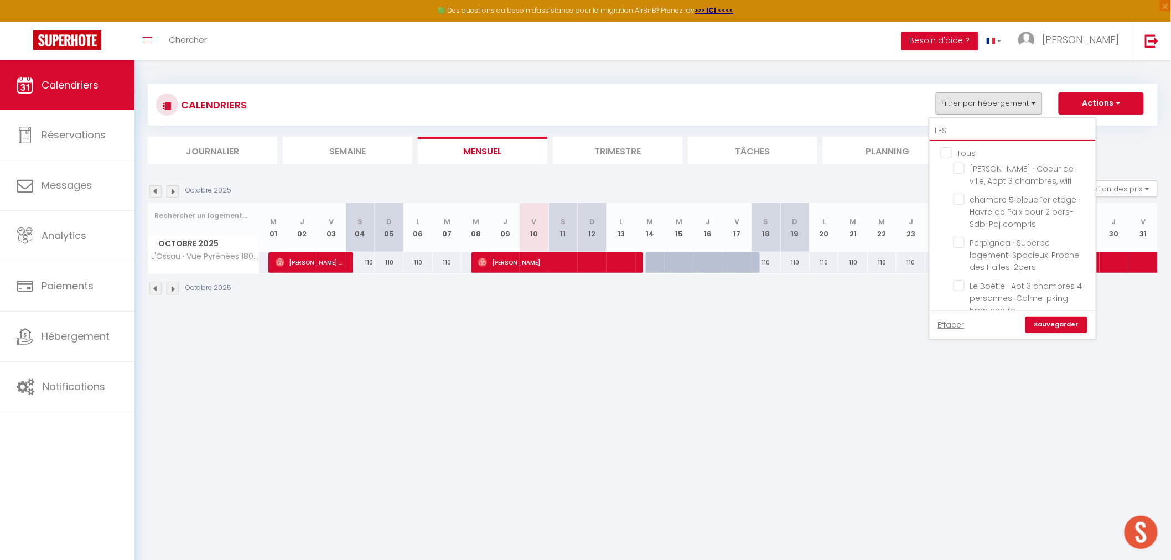
checkbox input "false"
type input "LES"
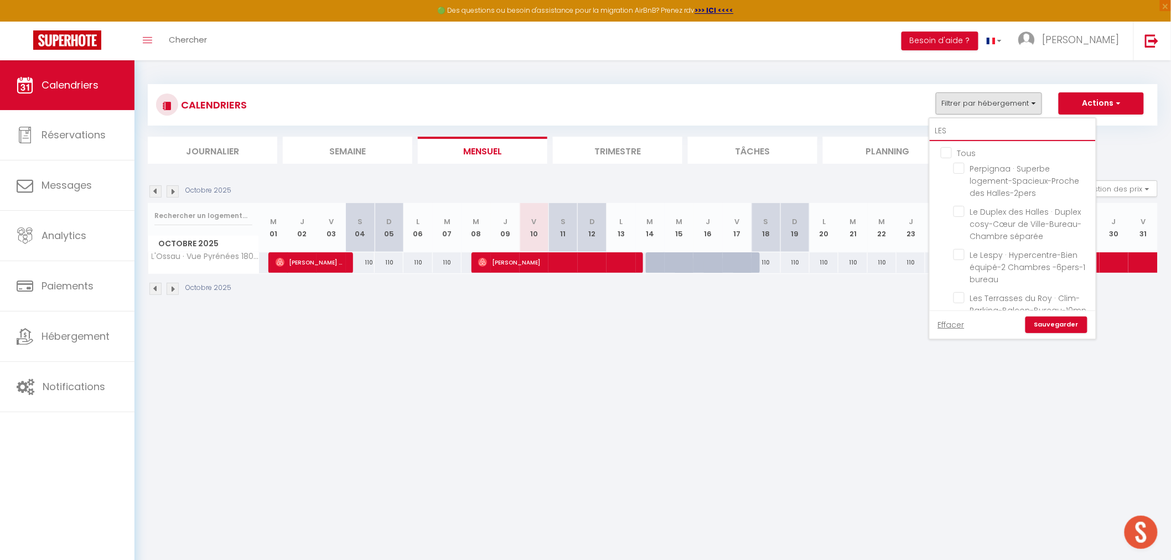
checkbox input "false"
type input "LES C"
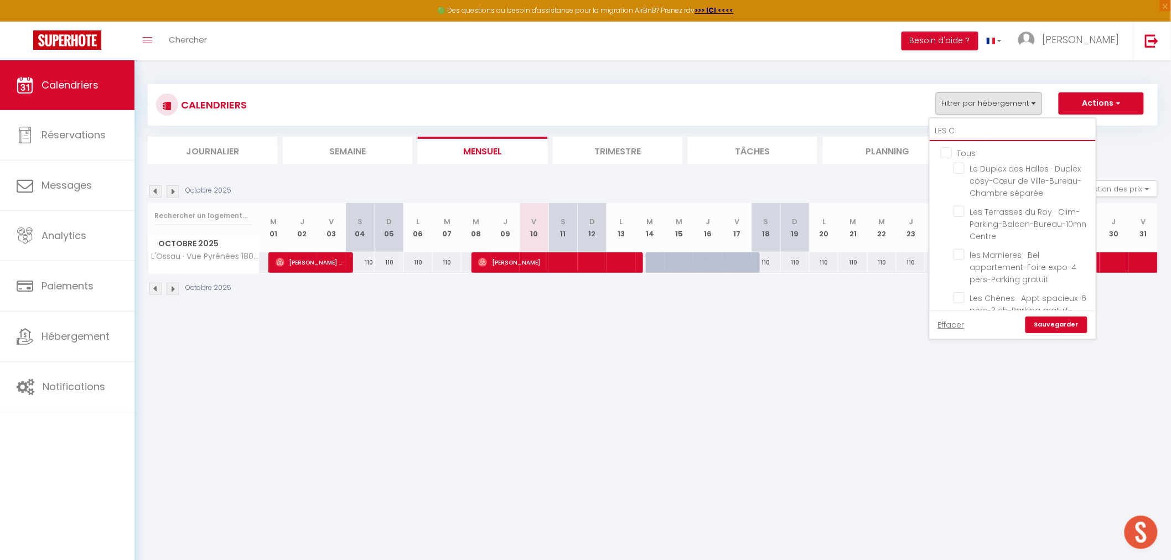
checkbox input "false"
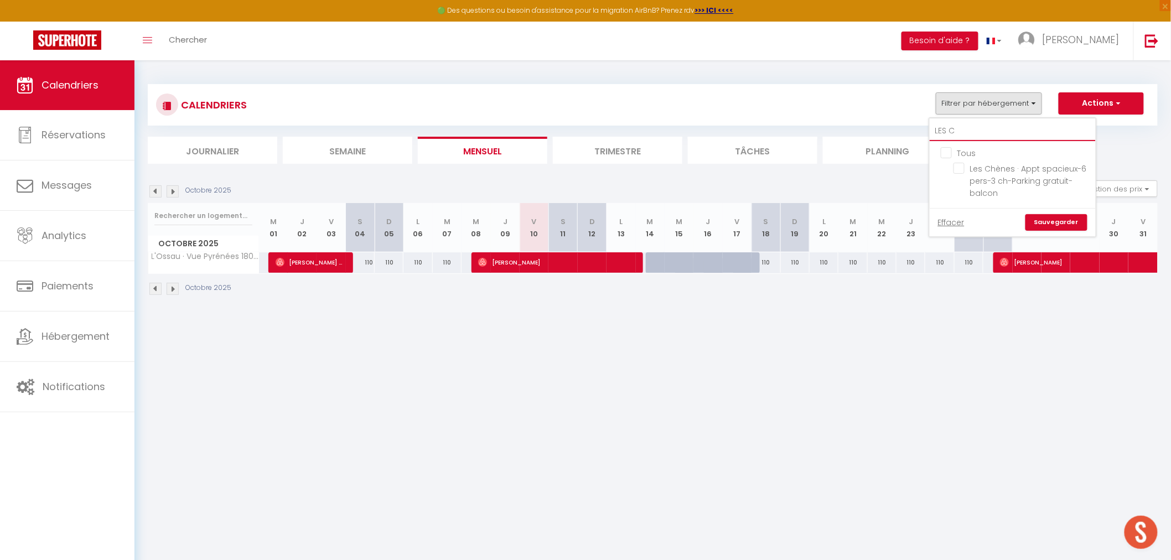
type input "LES CH"
checkbox input "false"
type input "LES"
checkbox input "false"
type input "LES"
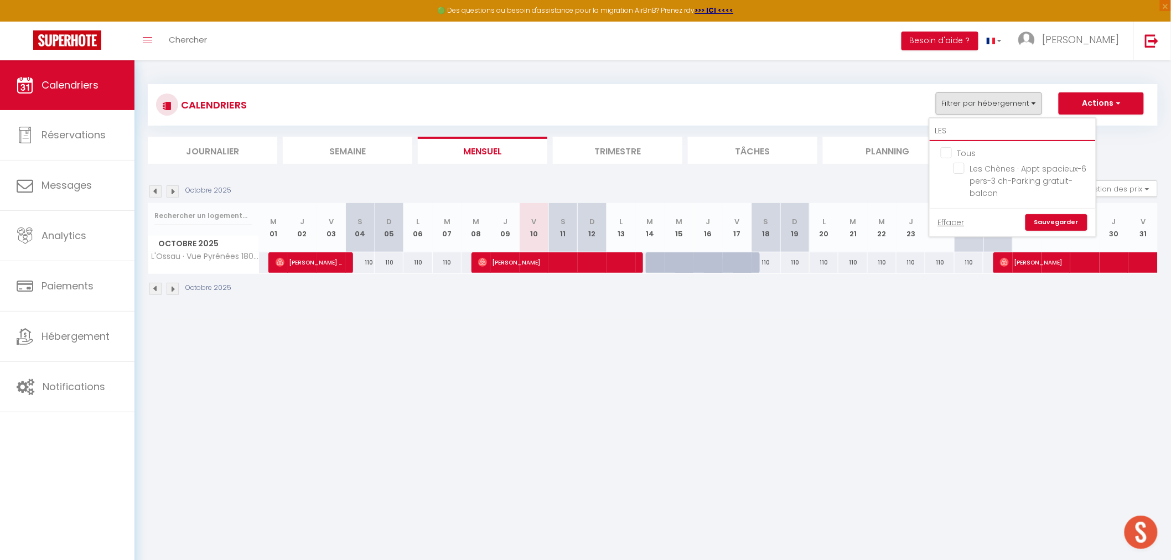
checkbox input "false"
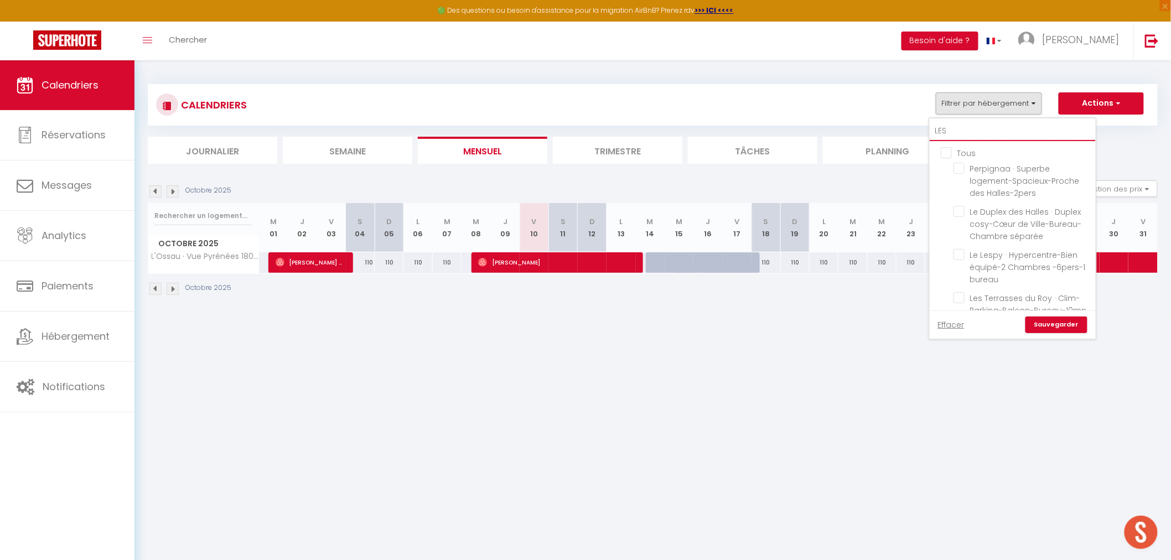
type input "LE"
checkbox input "false"
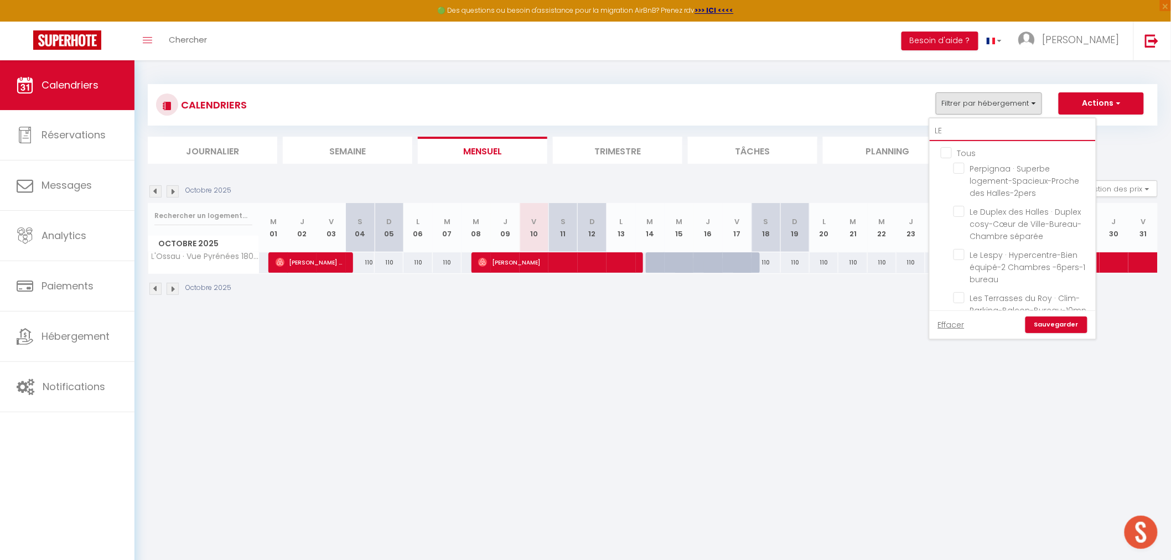
checkbox input "false"
type input "L"
checkbox input "false"
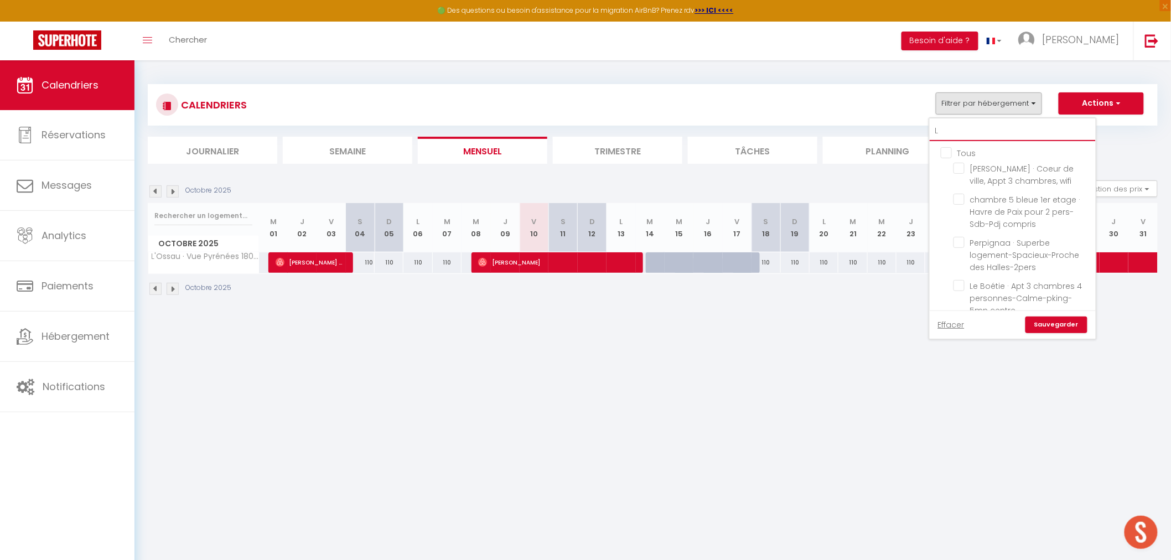
checkbox input "false"
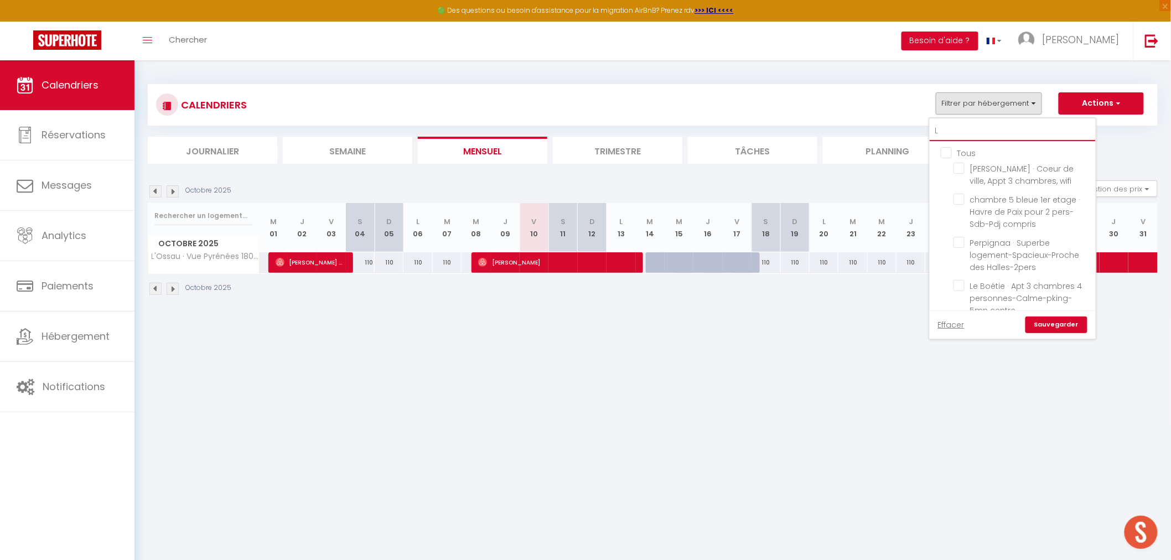
checkbox input "false"
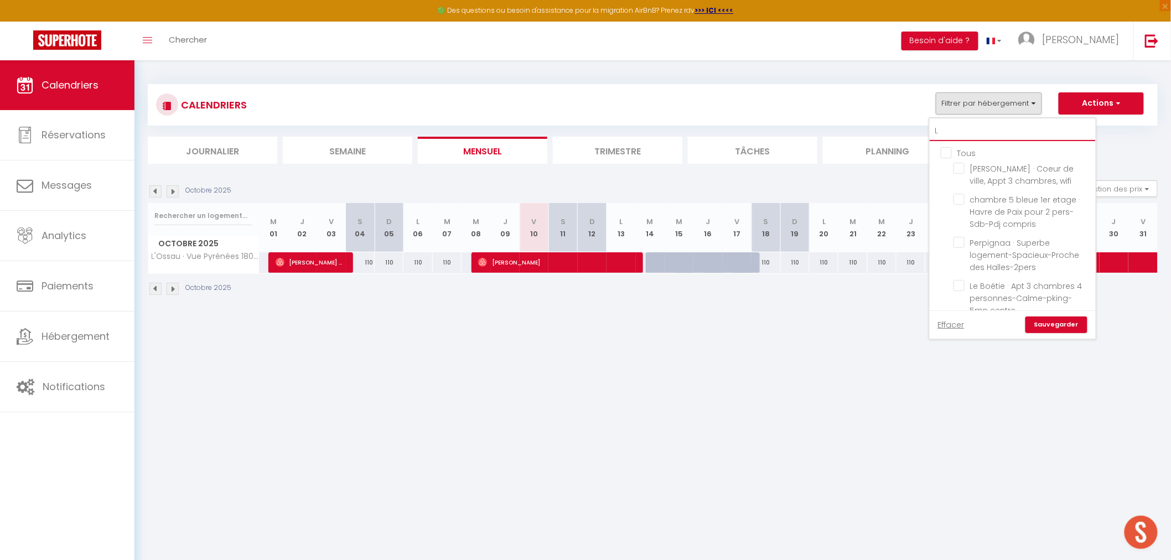
checkbox input "false"
checkbox input "true"
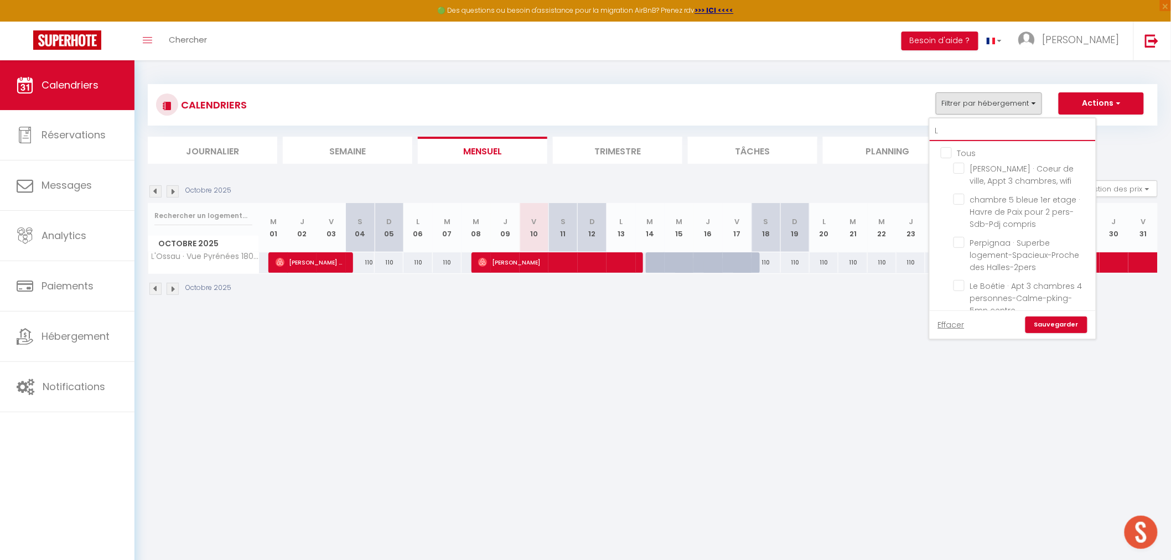
checkbox input "false"
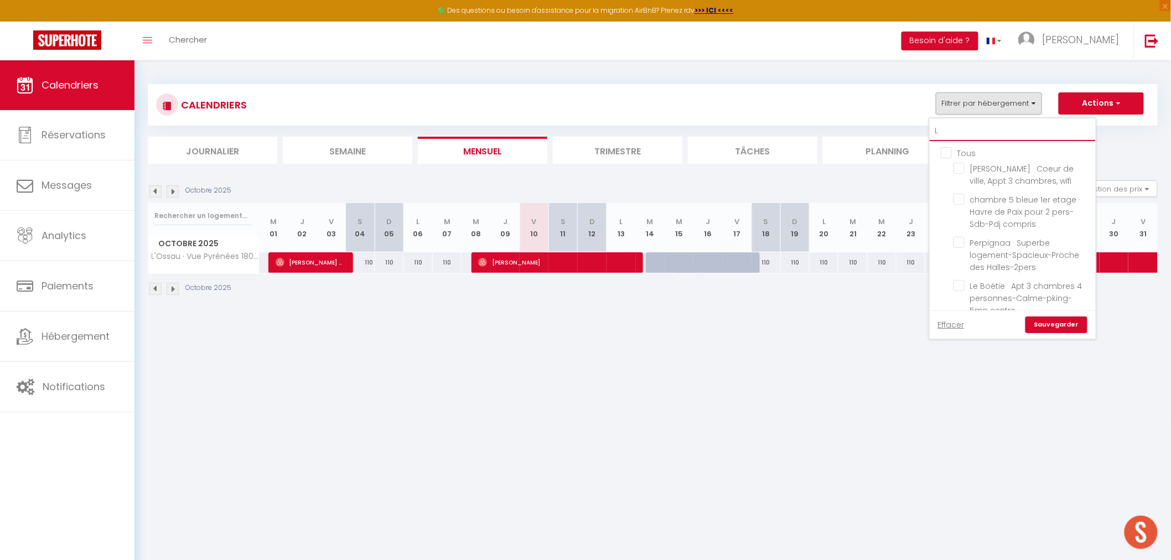
checkbox input "false"
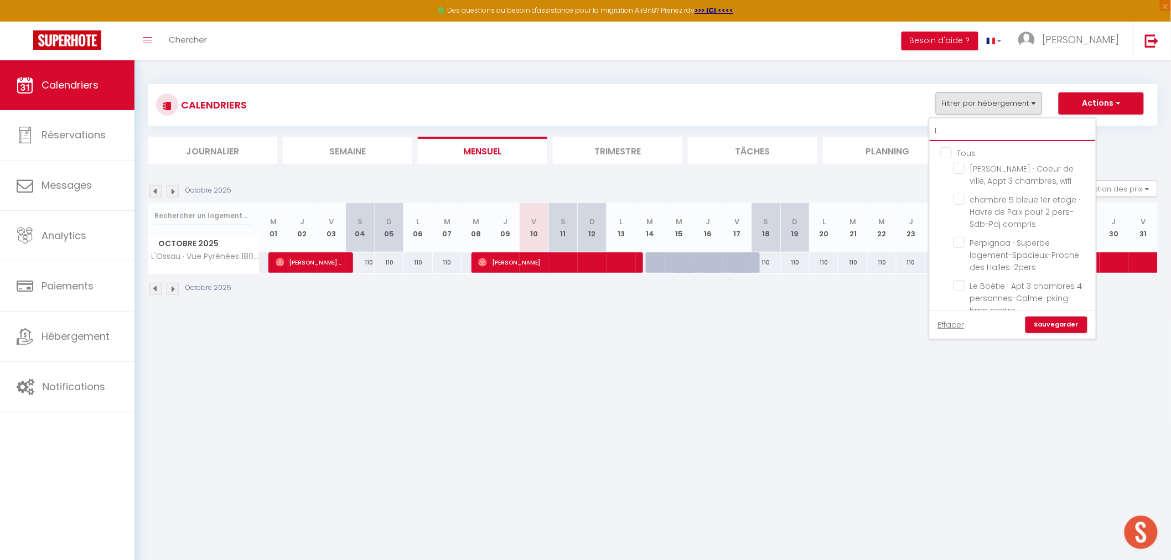
checkbox input "false"
type input "Le"
checkbox input "false"
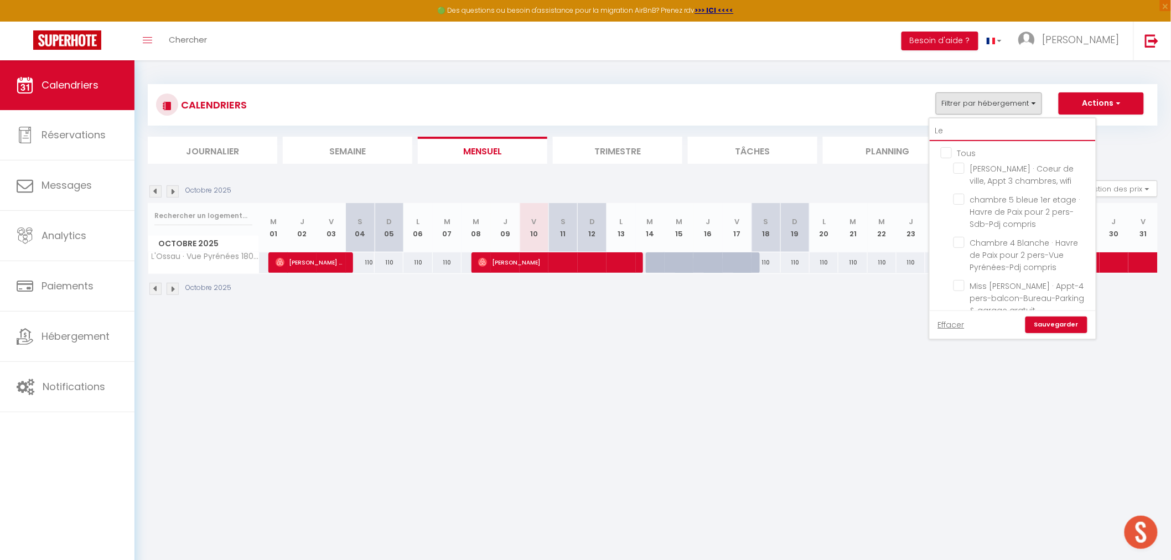
checkbox input "false"
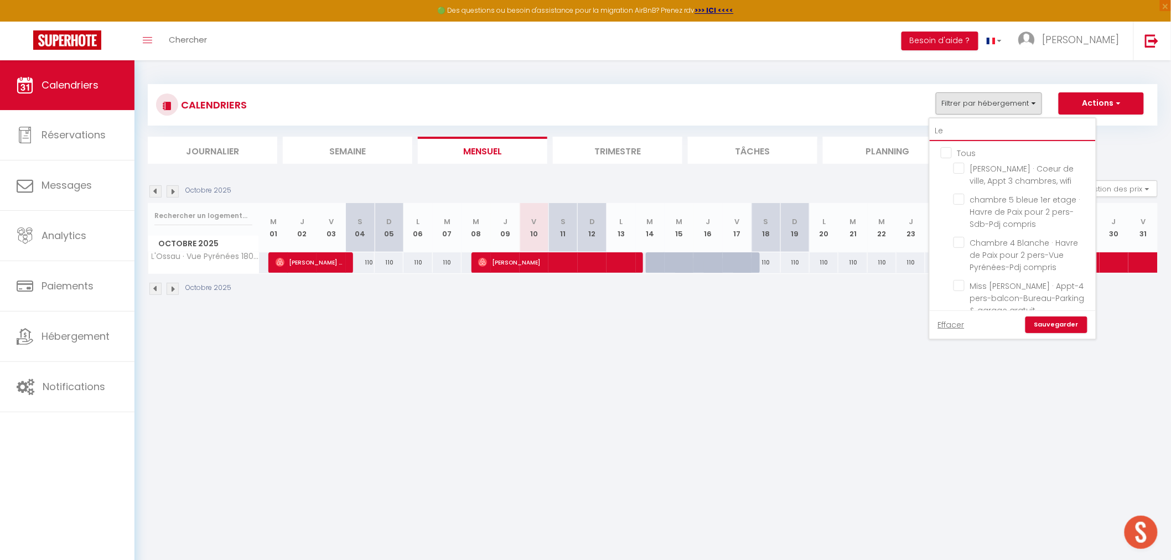
checkbox input "false"
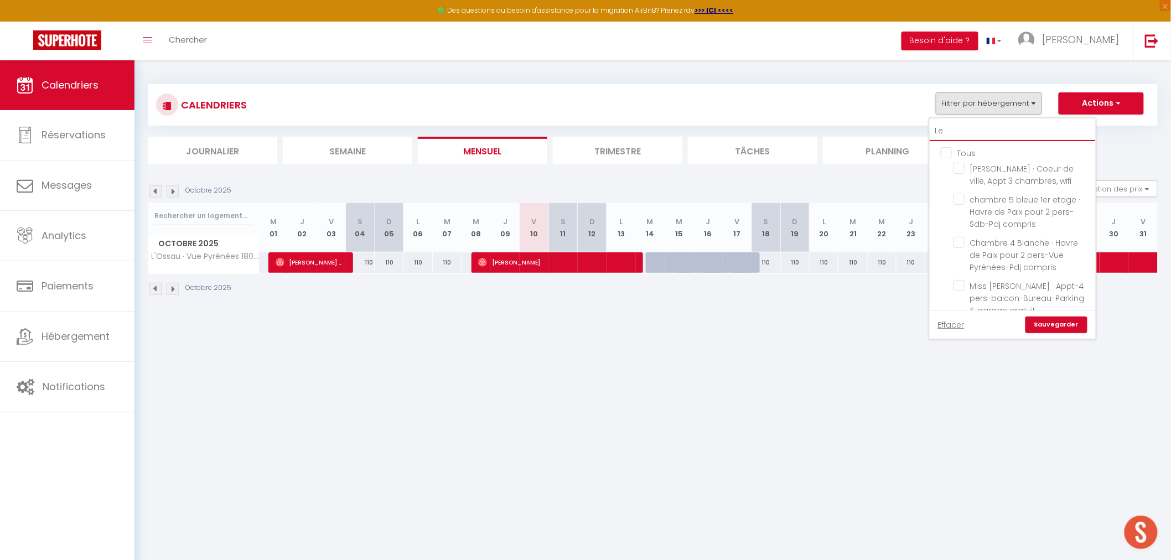
checkbox input "false"
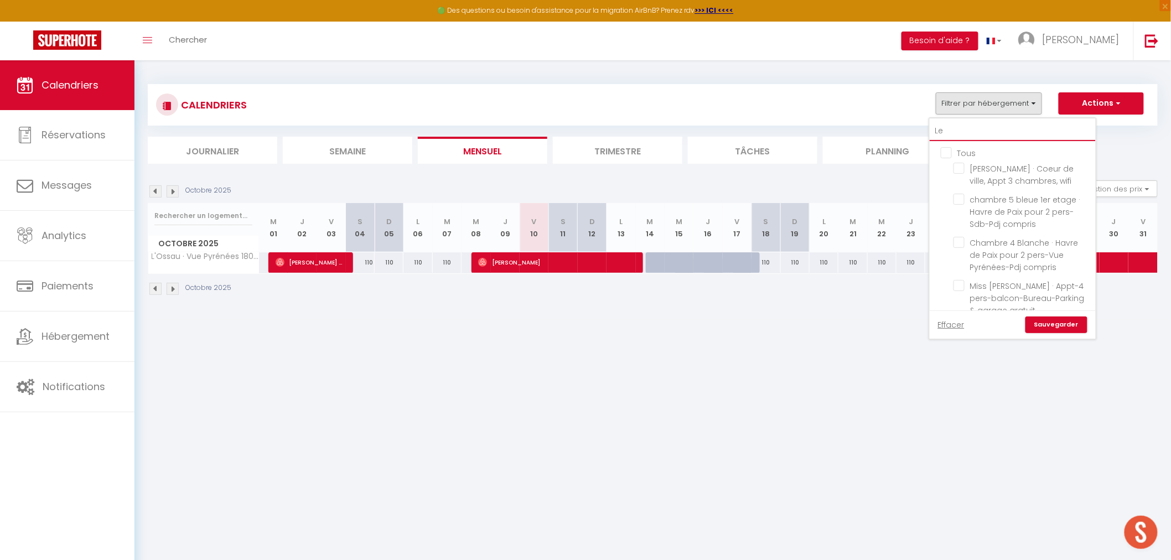
checkbox input "false"
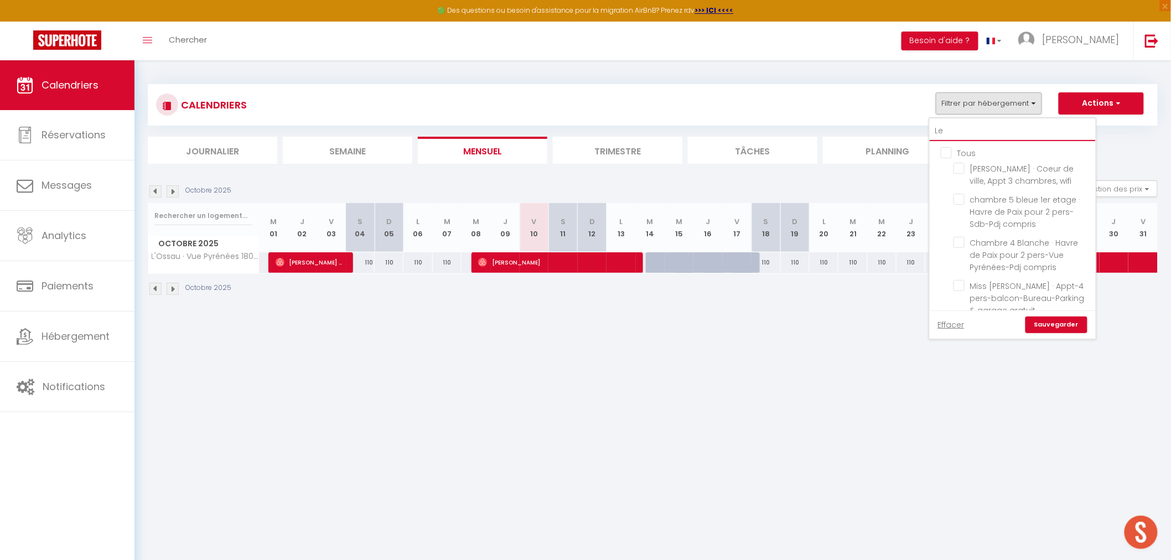
checkbox input "false"
type input "Les"
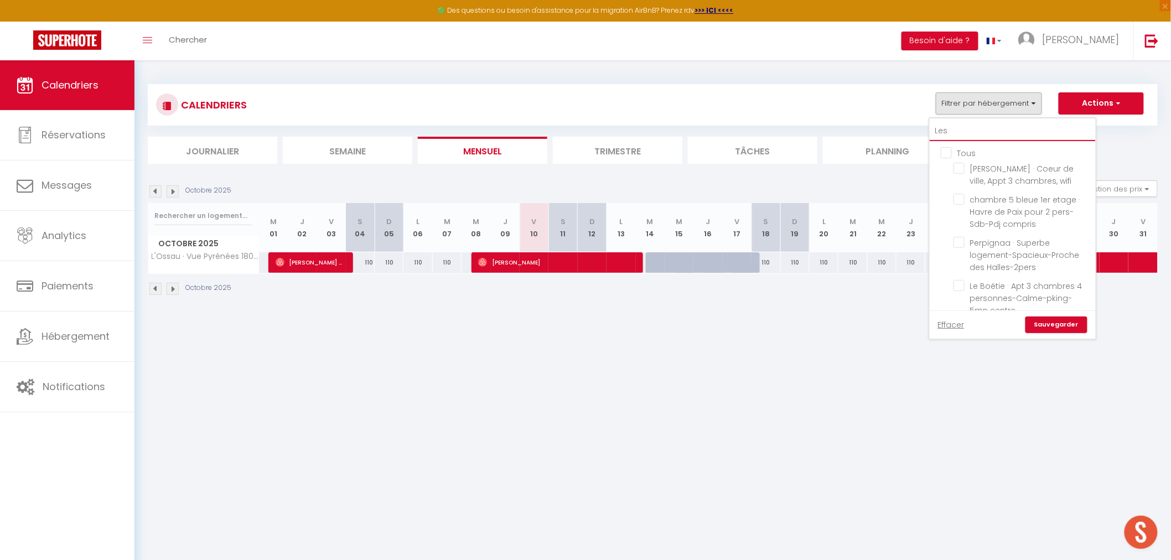
checkbox input "false"
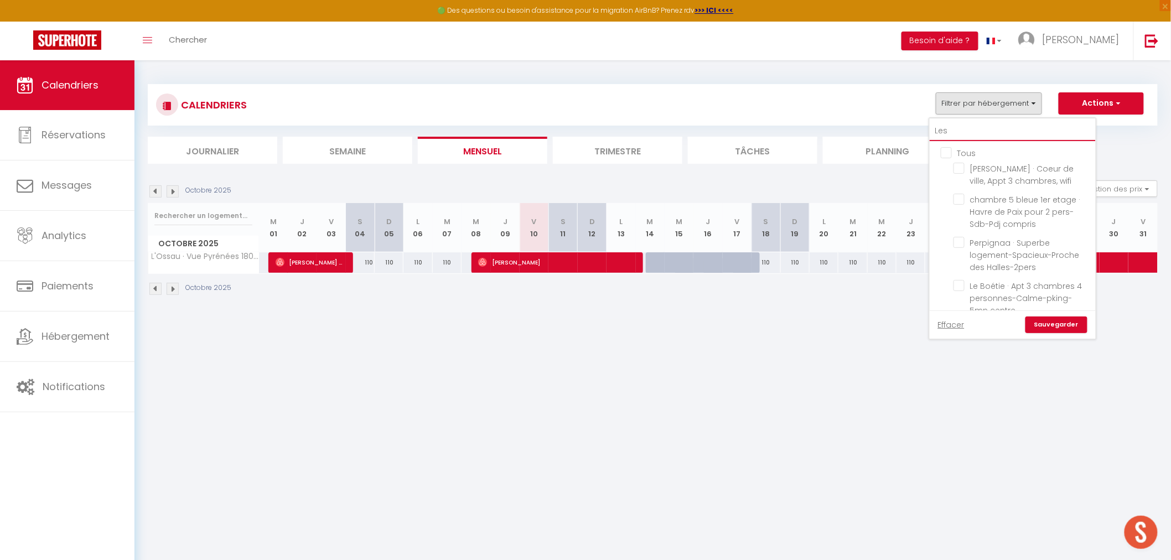
checkbox input "false"
type input "Les"
checkbox input "false"
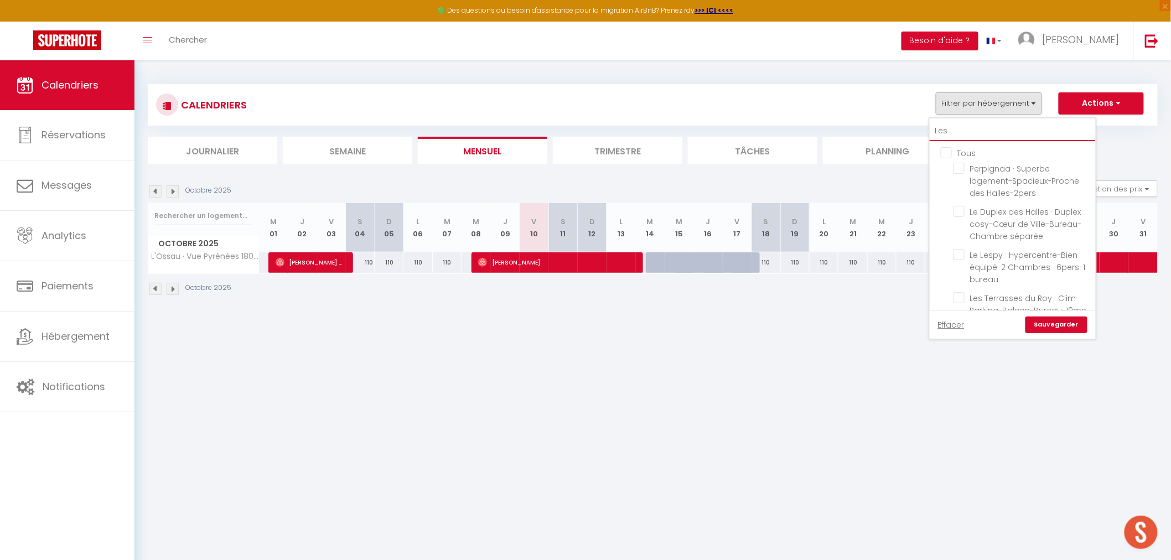
checkbox input "false"
type input "Les c"
checkbox input "false"
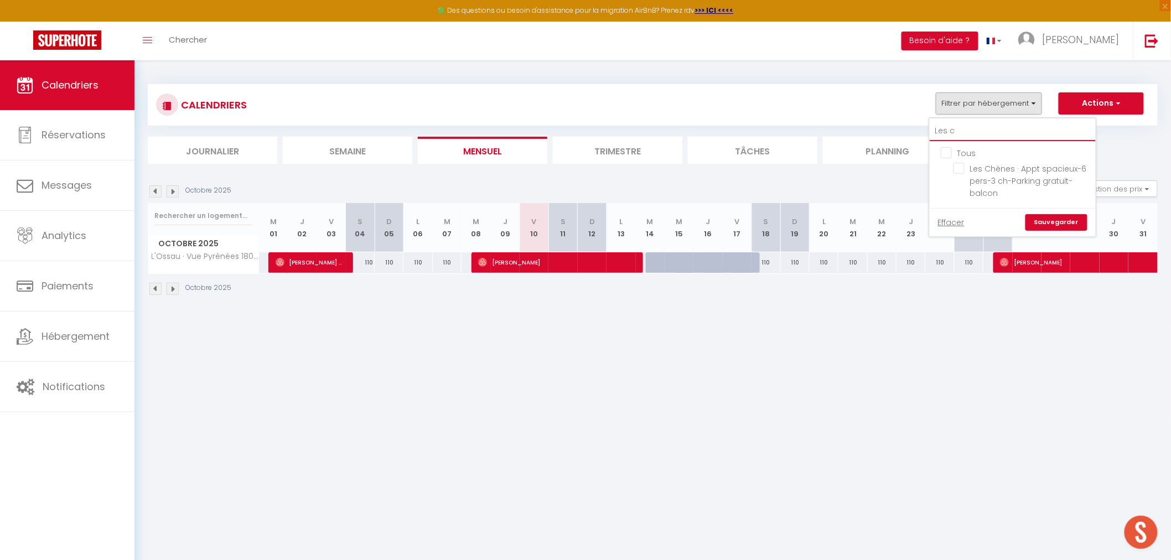
type input "Les ch"
checkbox input "false"
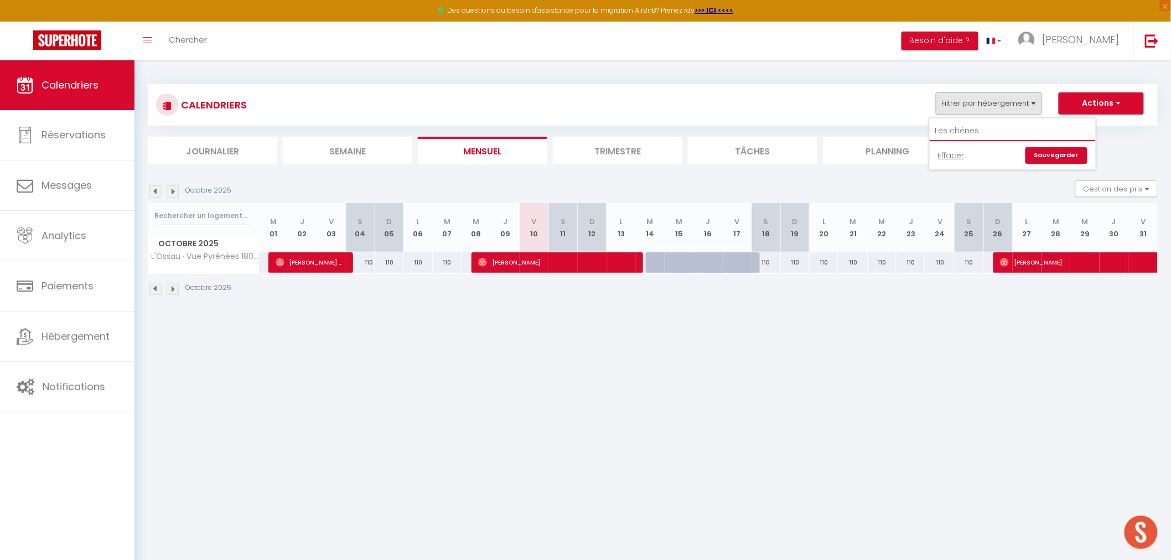
type input "Les chênes"
click at [1066, 154] on link "Sauvegarder" at bounding box center [1057, 155] width 62 height 17
click at [1034, 103] on button "Filtrer par hébergement" at bounding box center [989, 103] width 106 height 22
drag, startPoint x: 995, startPoint y: 133, endPoint x: 917, endPoint y: 125, distance: 78.5
click at [917, 125] on div "CALENDRIERS Filtrer par hébergement Les chênes Effacer Sauvegarder Actions Nouv…" at bounding box center [653, 105] width 1010 height 42
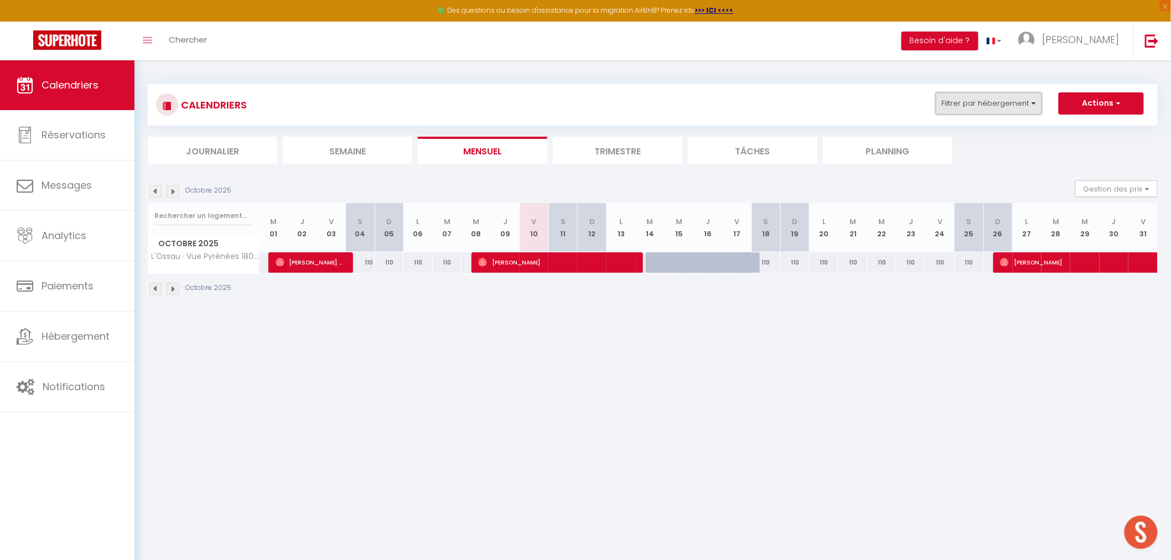
click at [1034, 101] on button "Filtrer par hébergement" at bounding box center [989, 103] width 106 height 22
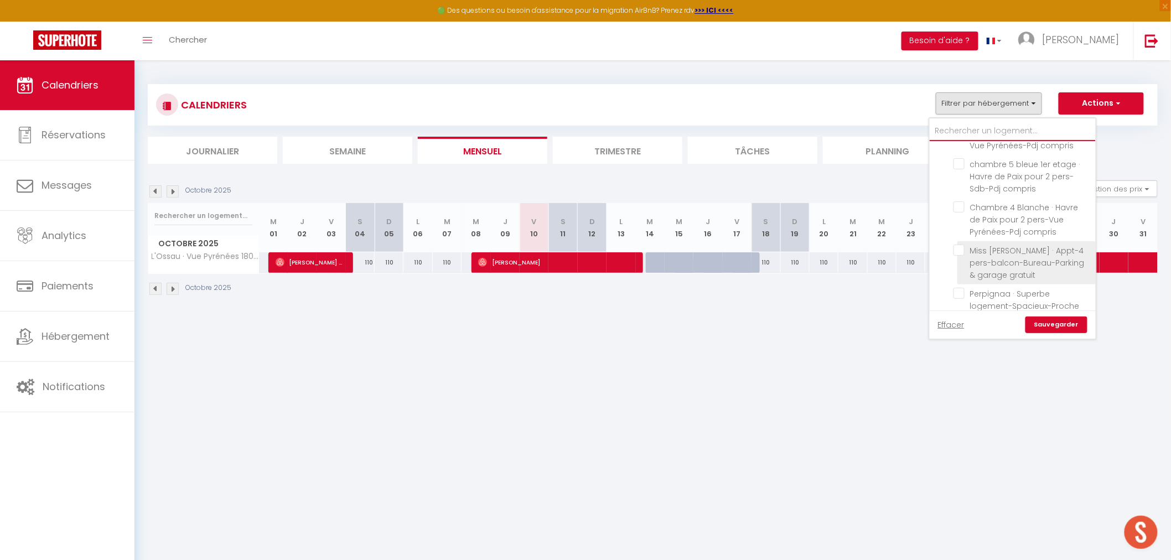
scroll to position [246, 0]
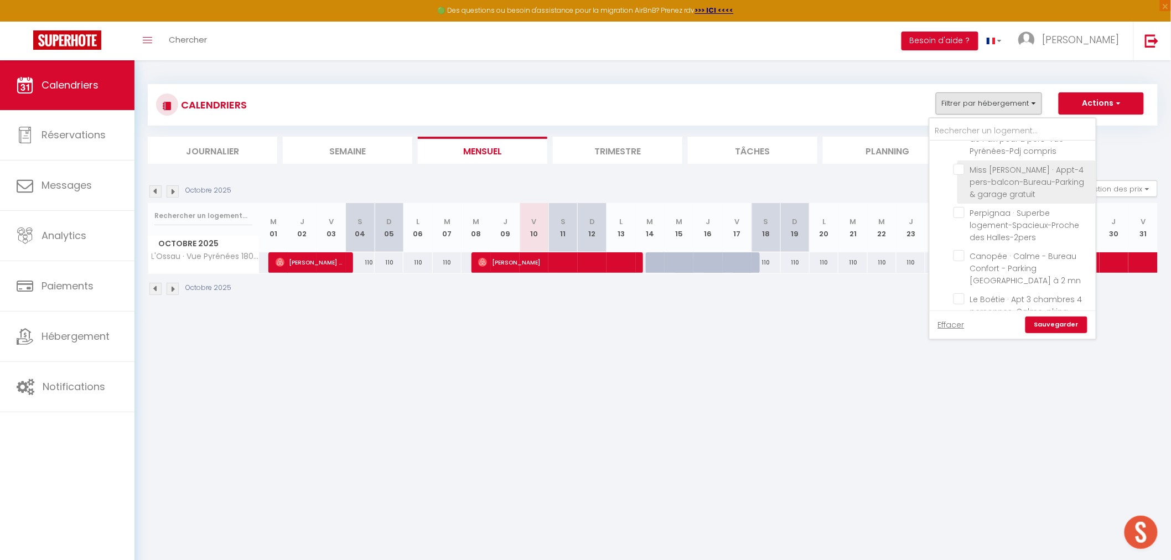
click at [958, 168] on input "Miss [PERSON_NAME] · Appt-4 pers-balcon-Bureau-Parking & garage gratuit" at bounding box center [1023, 169] width 138 height 11
checkbox input "true"
checkbox input "false"
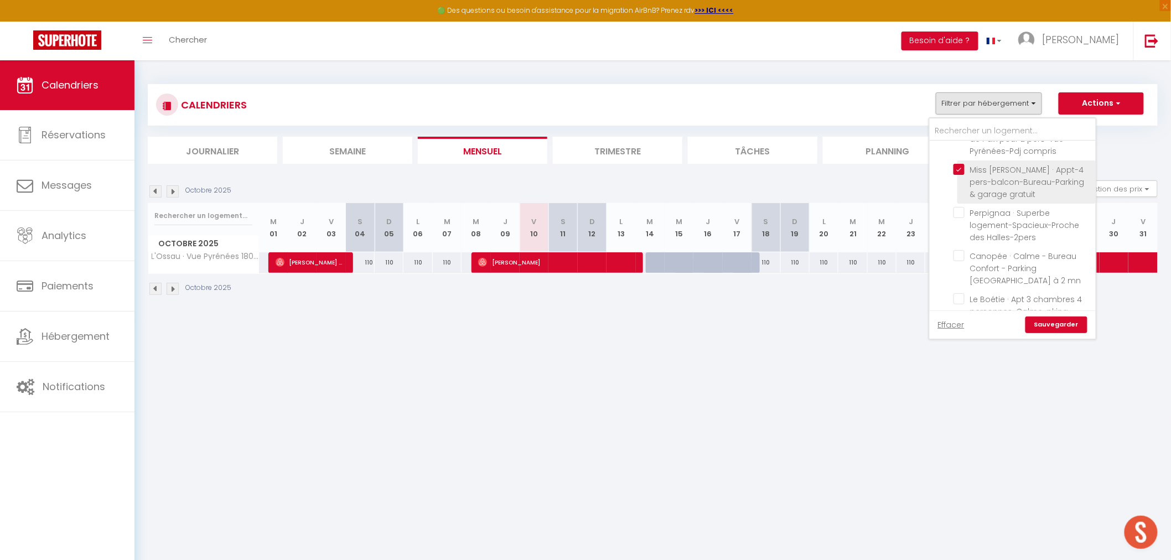
checkbox input "false"
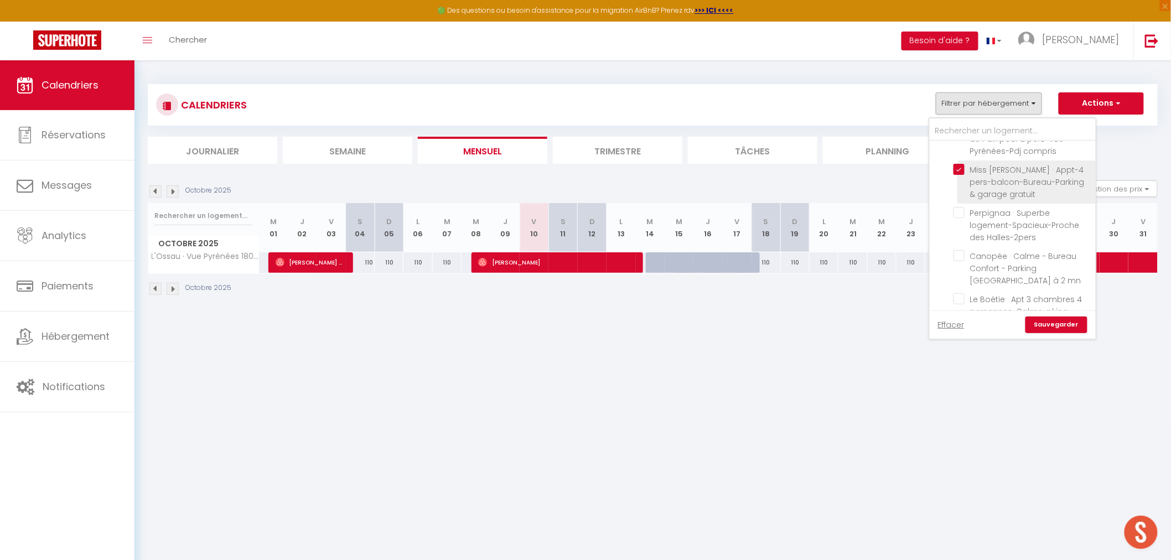
checkbox input "false"
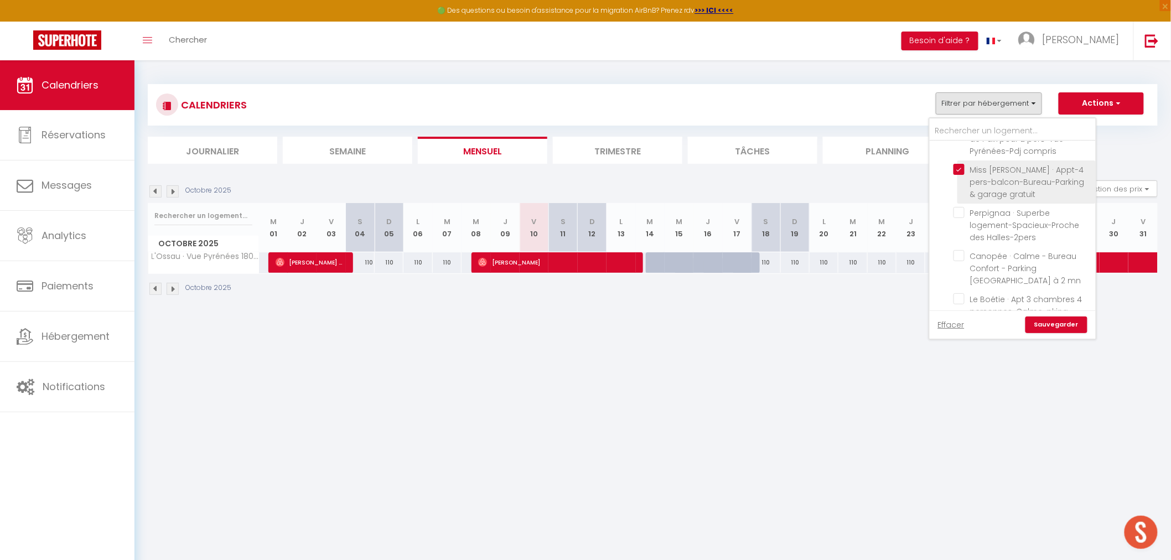
checkbox input "false"
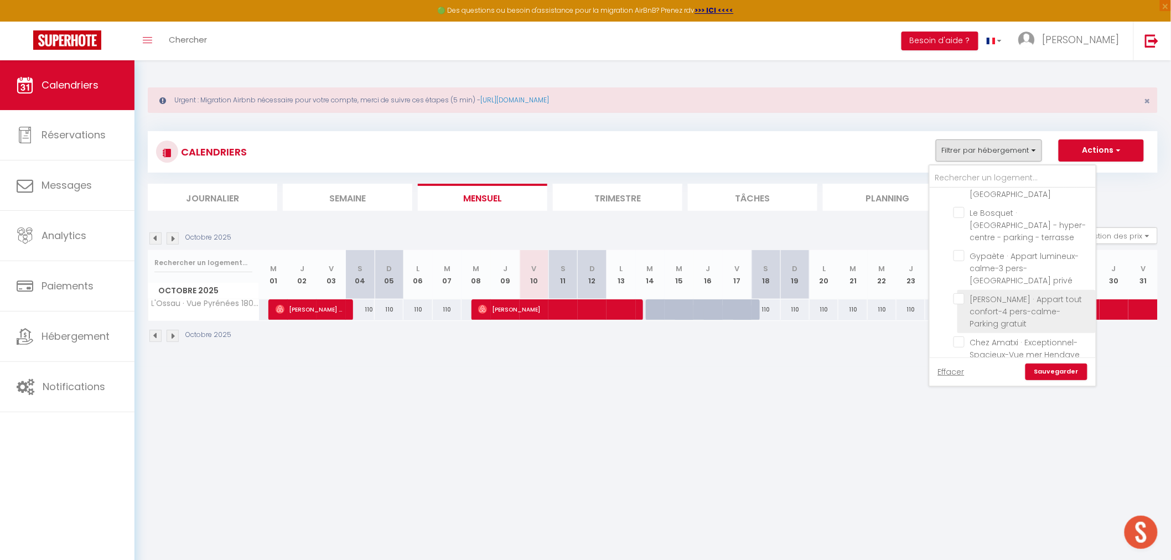
scroll to position [2107, 0]
click at [965, 377] on input "Les Chènes · Appt spacieux-6 pers-3 ch-Parking gratuit-balcon" at bounding box center [1023, 382] width 138 height 11
click at [1063, 367] on link "Sauvegarder" at bounding box center [1057, 372] width 62 height 17
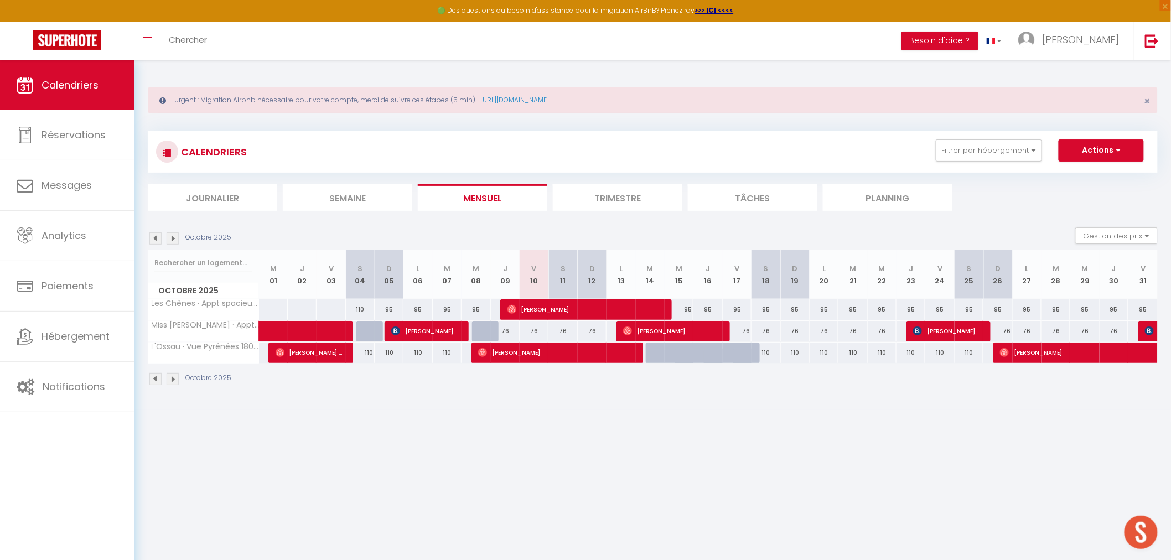
click at [686, 308] on div "95" at bounding box center [679, 309] width 29 height 20
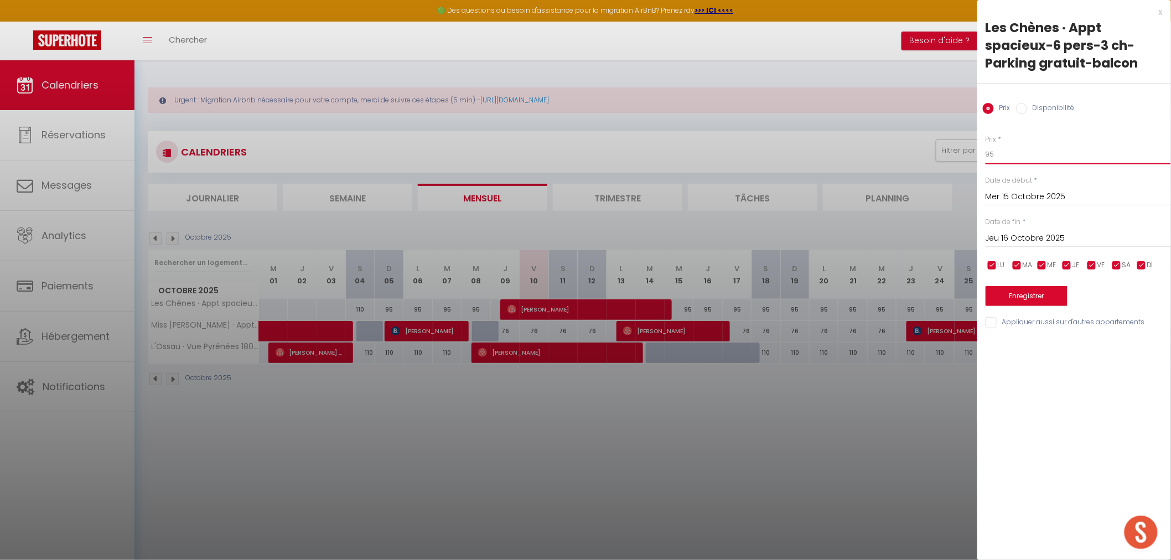
click at [1004, 151] on input "95" at bounding box center [1078, 154] width 185 height 20
click at [1060, 231] on input "Jeu 16 Octobre 2025" at bounding box center [1078, 238] width 185 height 14
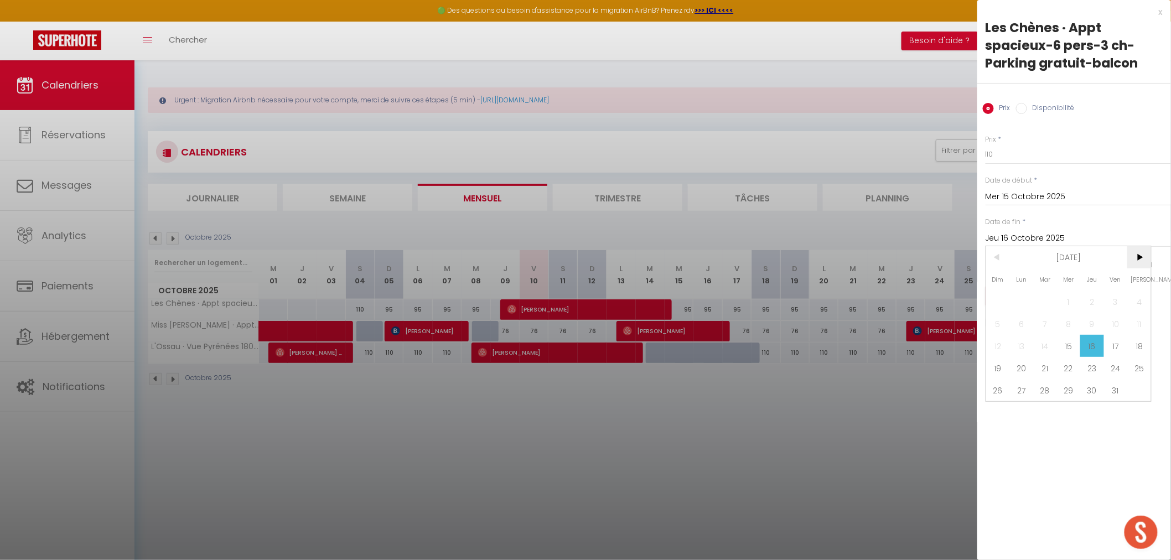
click at [1135, 256] on span ">" at bounding box center [1140, 257] width 24 height 22
click at [1143, 299] on span "1" at bounding box center [1140, 302] width 24 height 22
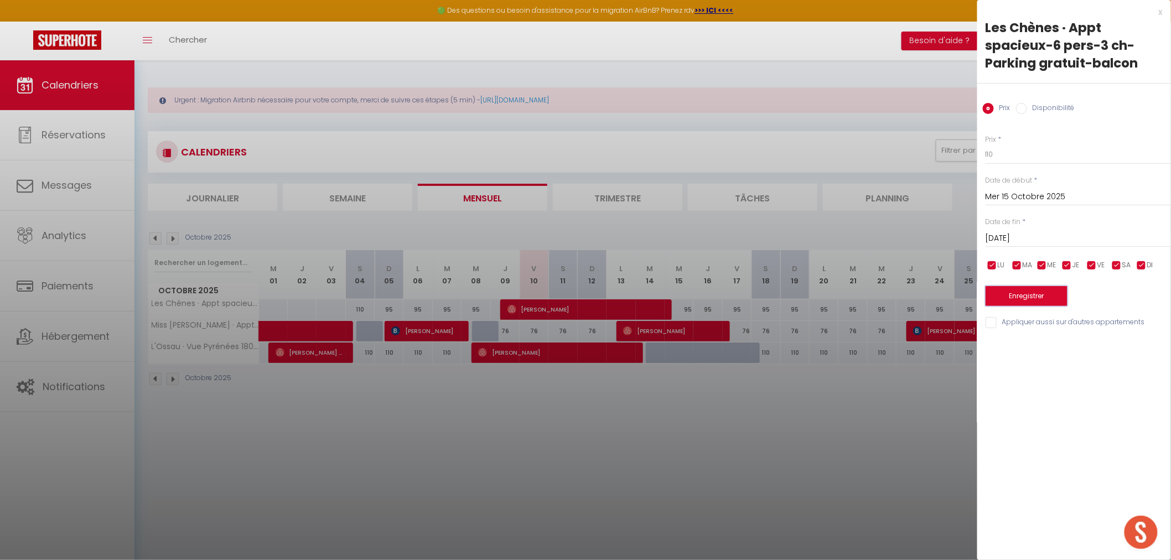
click at [1052, 292] on button "Enregistrer" at bounding box center [1027, 296] width 82 height 20
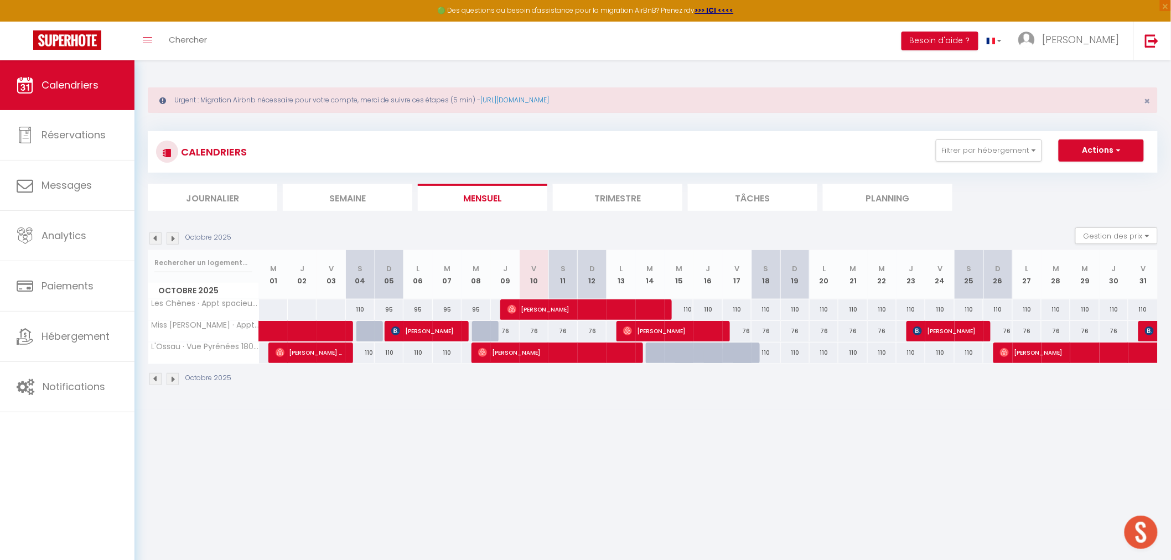
click at [174, 375] on img at bounding box center [173, 379] width 12 height 12
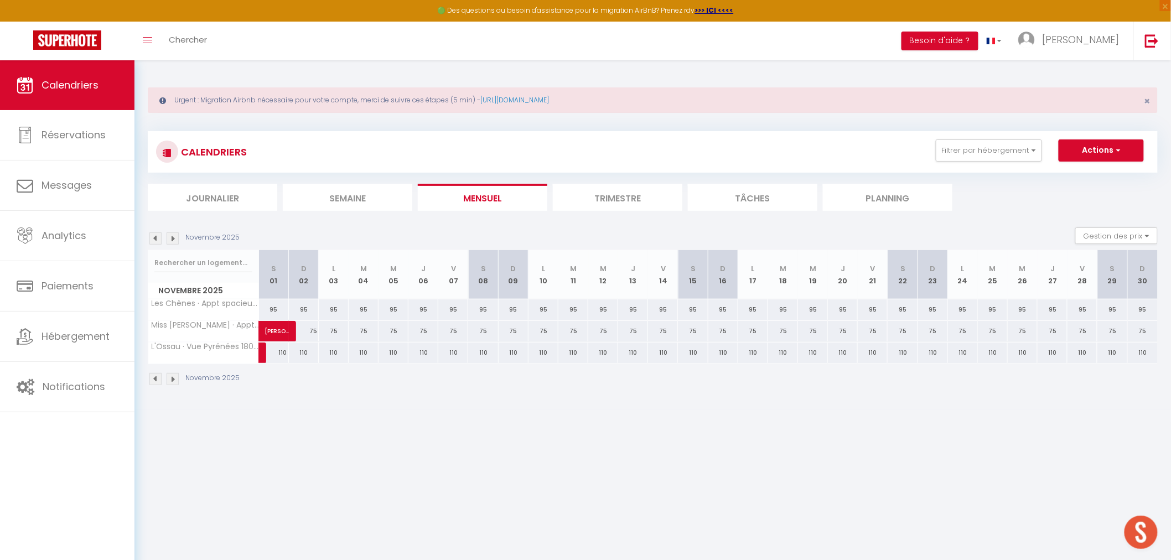
click at [173, 380] on img at bounding box center [173, 379] width 12 height 12
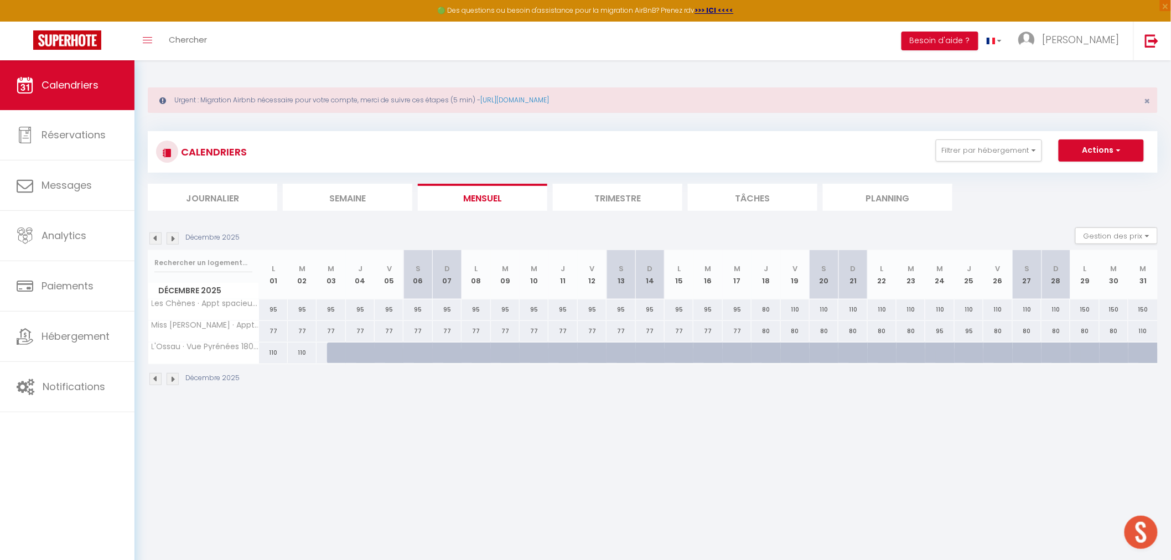
click at [156, 380] on img at bounding box center [155, 379] width 12 height 12
